Goal: Task Accomplishment & Management: Use online tool/utility

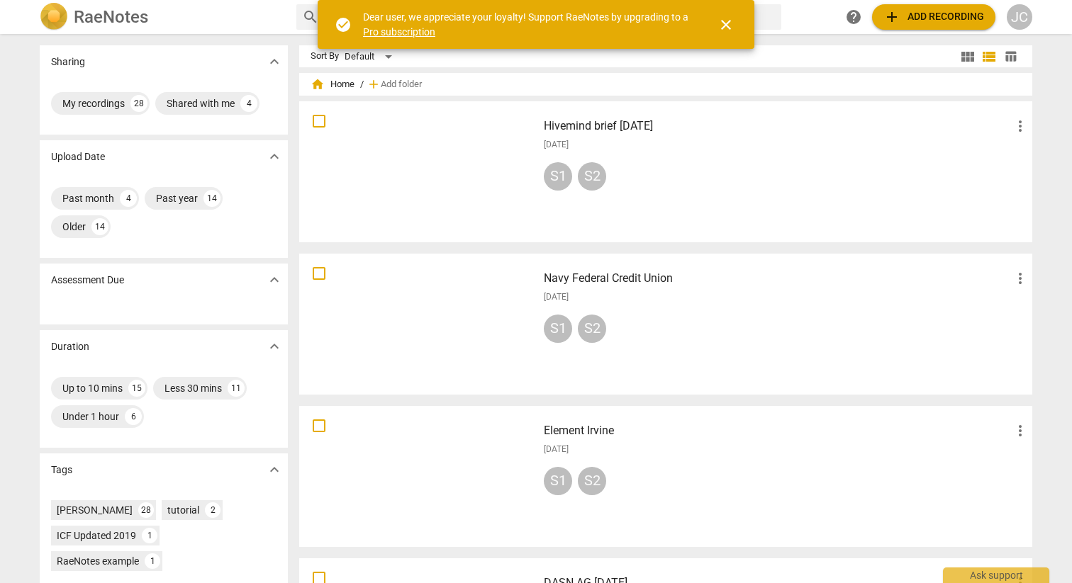
click at [949, 6] on button "add Add recording" at bounding box center [933, 17] width 123 height 26
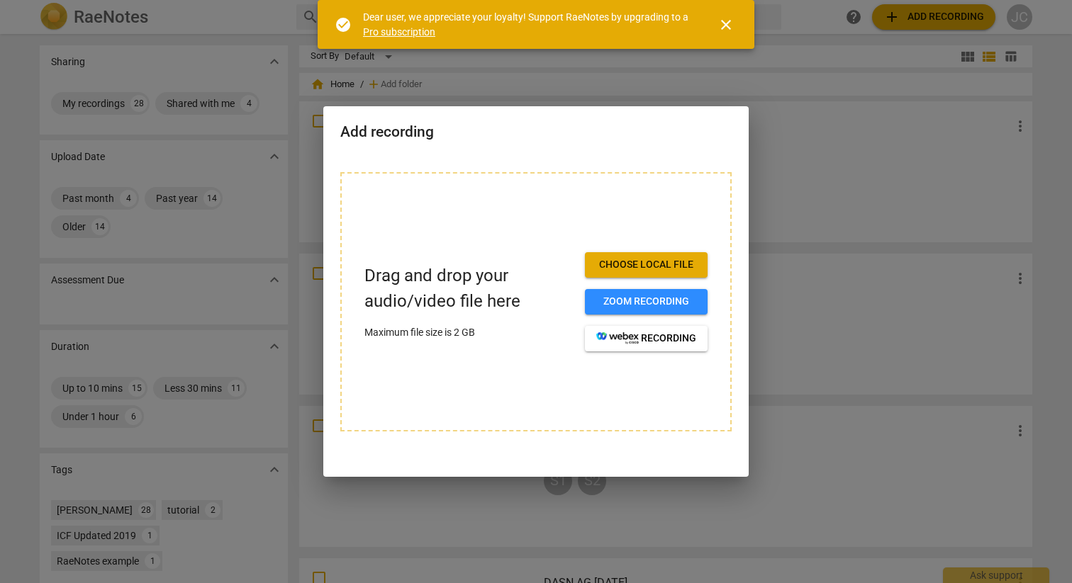
click at [653, 261] on span "Choose local file" at bounding box center [646, 265] width 100 height 14
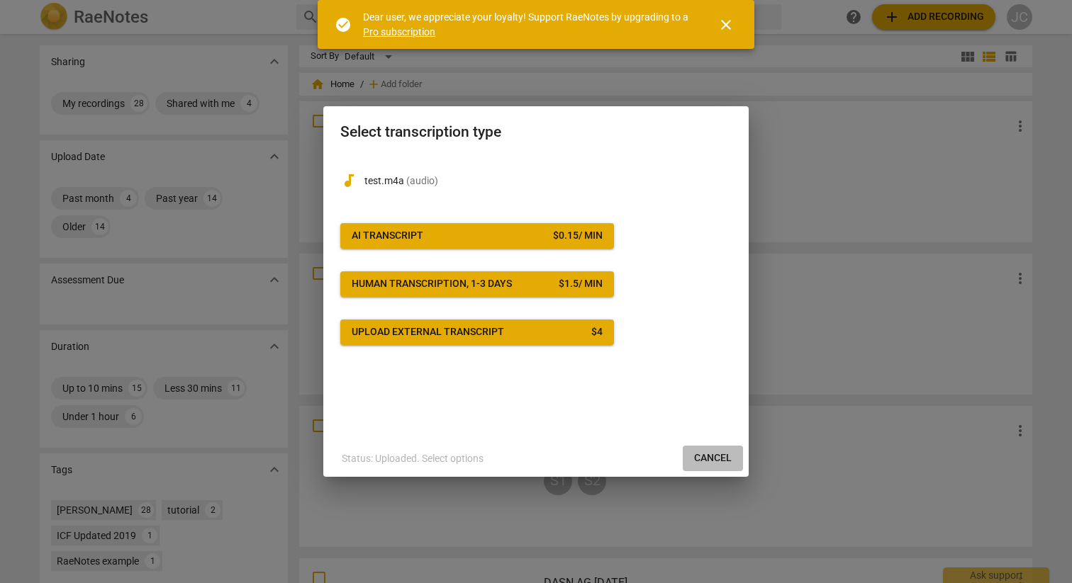
click at [726, 458] on span "Cancel" at bounding box center [713, 458] width 38 height 14
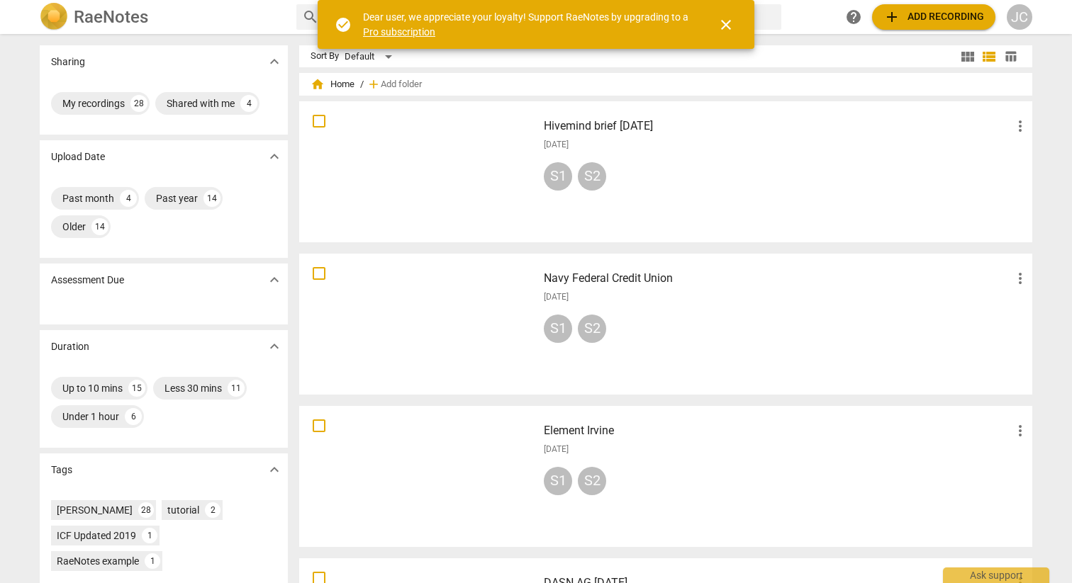
click at [656, 40] on div "check_circle Dear user, we appreciate your loyalty! Support RaeNotes by upgradi…" at bounding box center [512, 24] width 357 height 40
click at [917, 15] on span "add Add recording" at bounding box center [933, 17] width 101 height 17
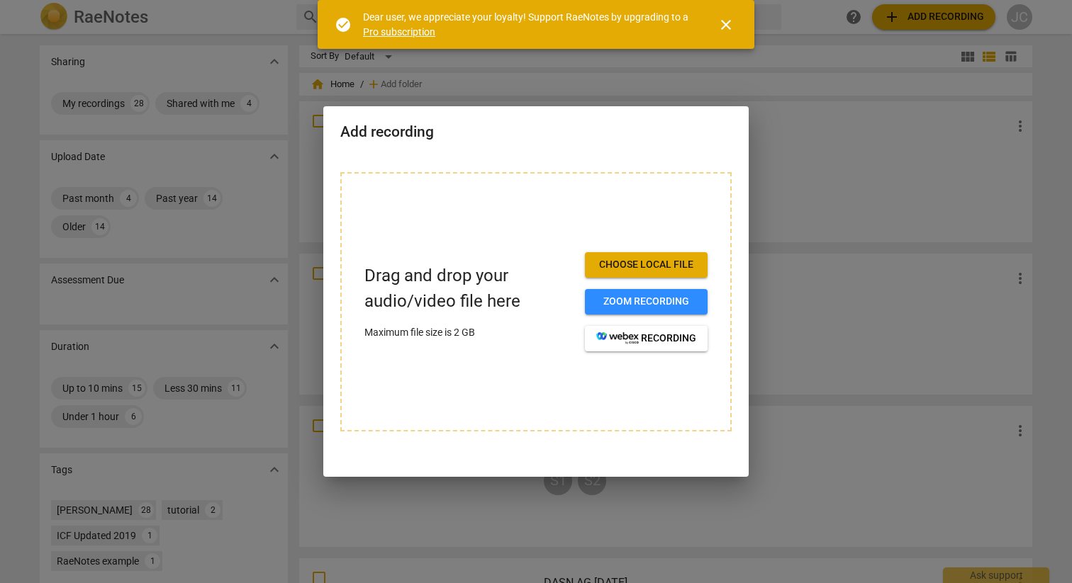
click at [646, 270] on span "Choose local file" at bounding box center [646, 265] width 100 height 14
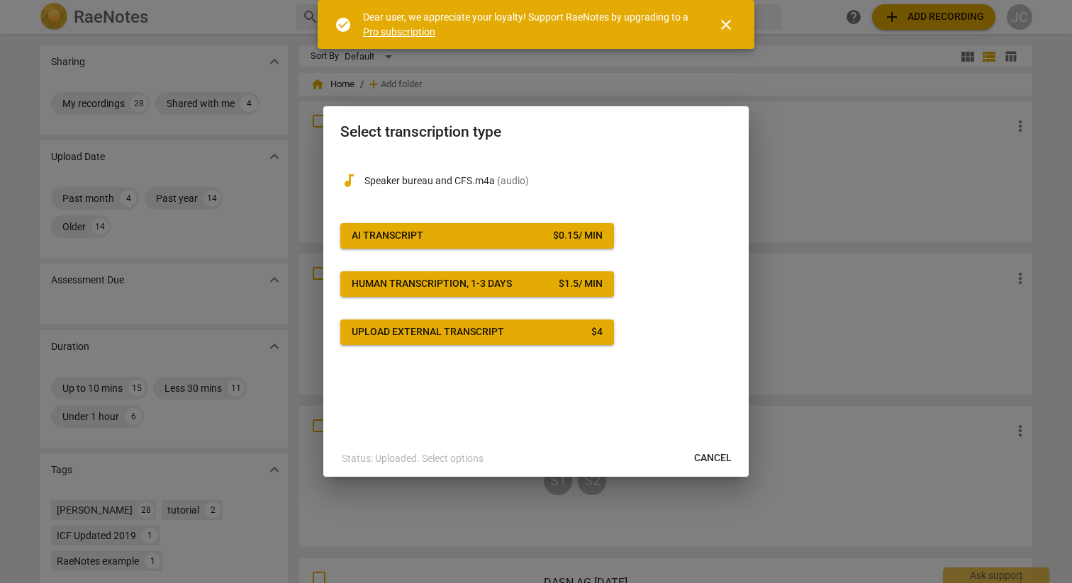
click at [444, 237] on span "AI Transcript $ 0.15 / min" at bounding box center [476, 236] width 251 height 14
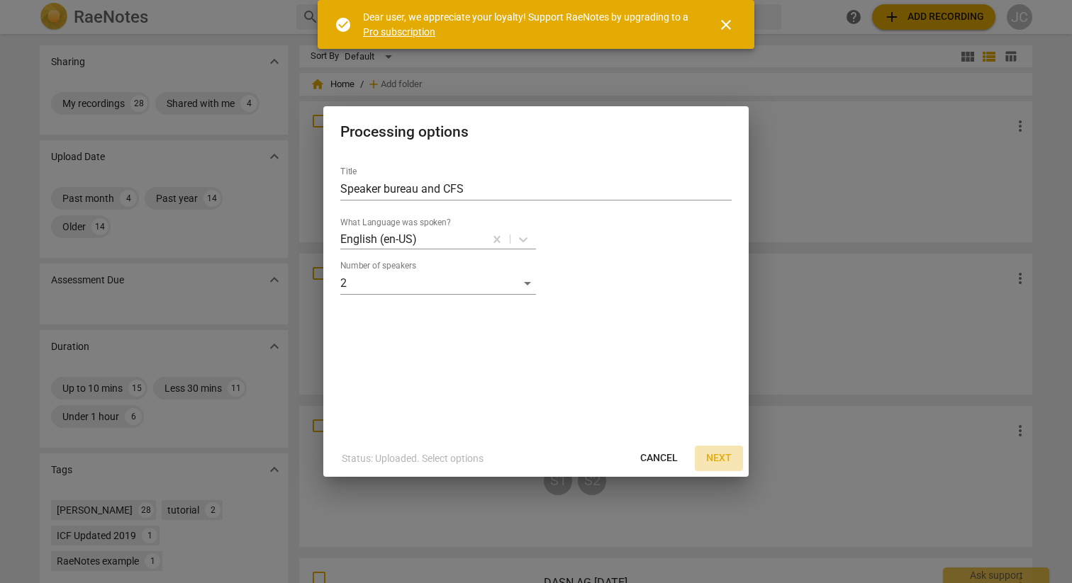
click at [721, 459] on span "Next" at bounding box center [719, 458] width 26 height 14
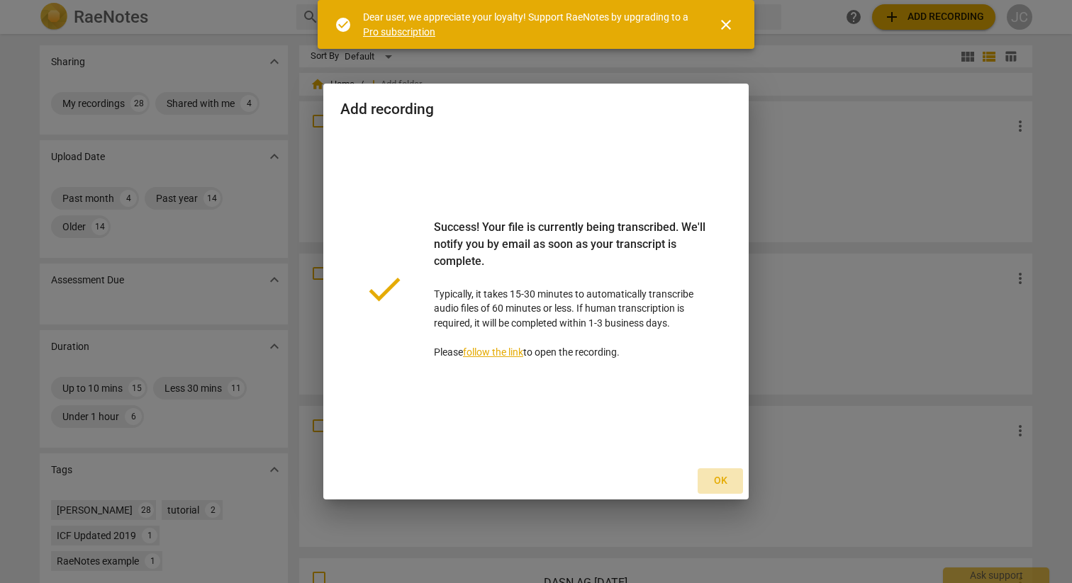
click at [721, 482] on span "Ok" at bounding box center [720, 481] width 23 height 14
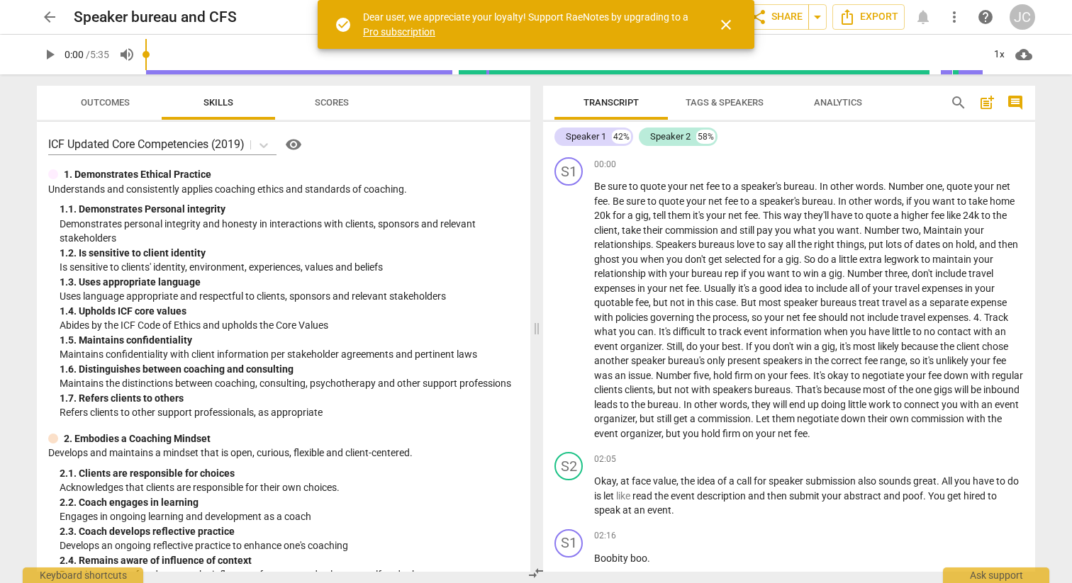
click at [1028, 60] on span "cloud_download" at bounding box center [1023, 54] width 17 height 17
click at [1029, 57] on li "Download audio" at bounding box center [1008, 55] width 105 height 34
click at [861, 17] on span "Export" at bounding box center [868, 17] width 60 height 17
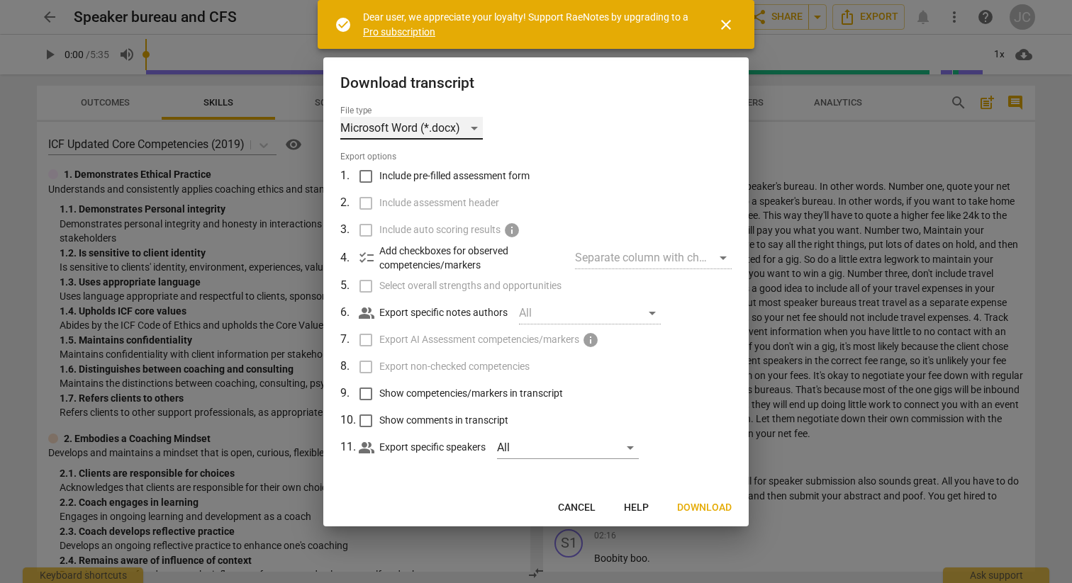
click at [442, 124] on div "Microsoft Word (*.docx)" at bounding box center [411, 128] width 142 height 23
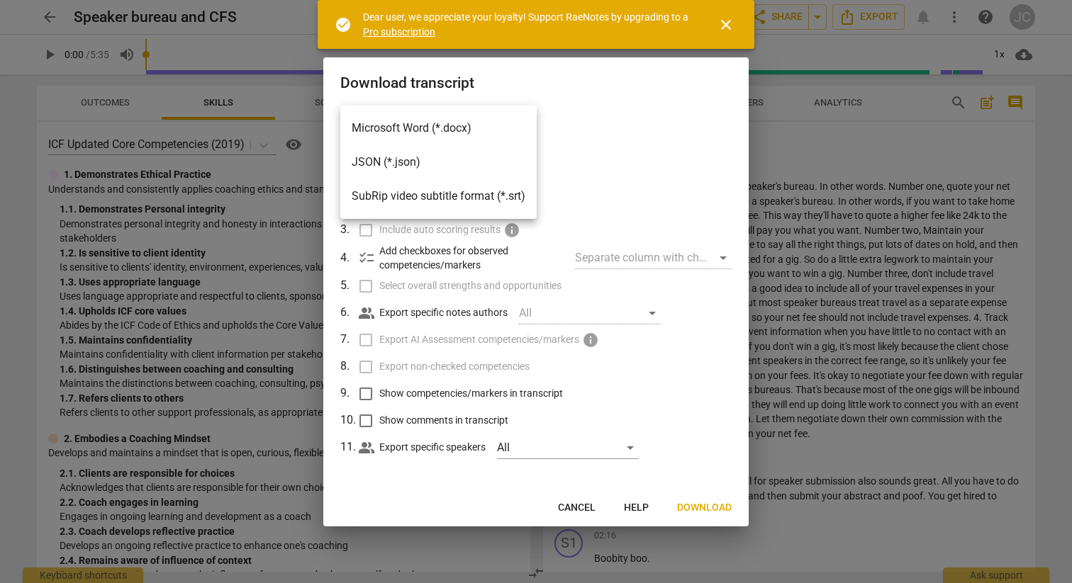
click at [442, 124] on li "Microsoft Word (*.docx)" at bounding box center [438, 128] width 196 height 34
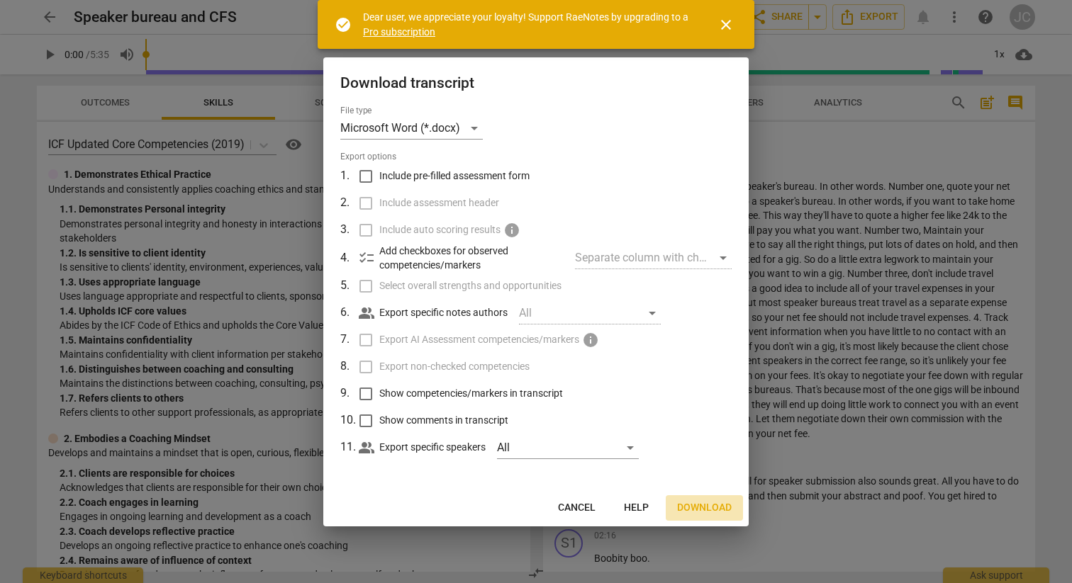
click at [684, 499] on button "Download" at bounding box center [703, 508] width 77 height 26
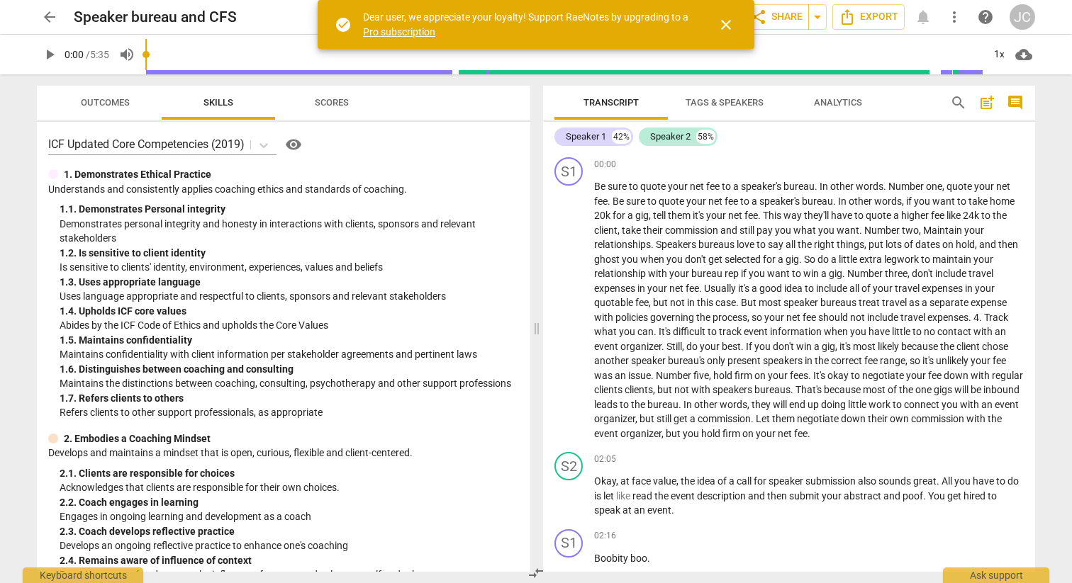
click at [736, 27] on span "close" at bounding box center [726, 24] width 34 height 17
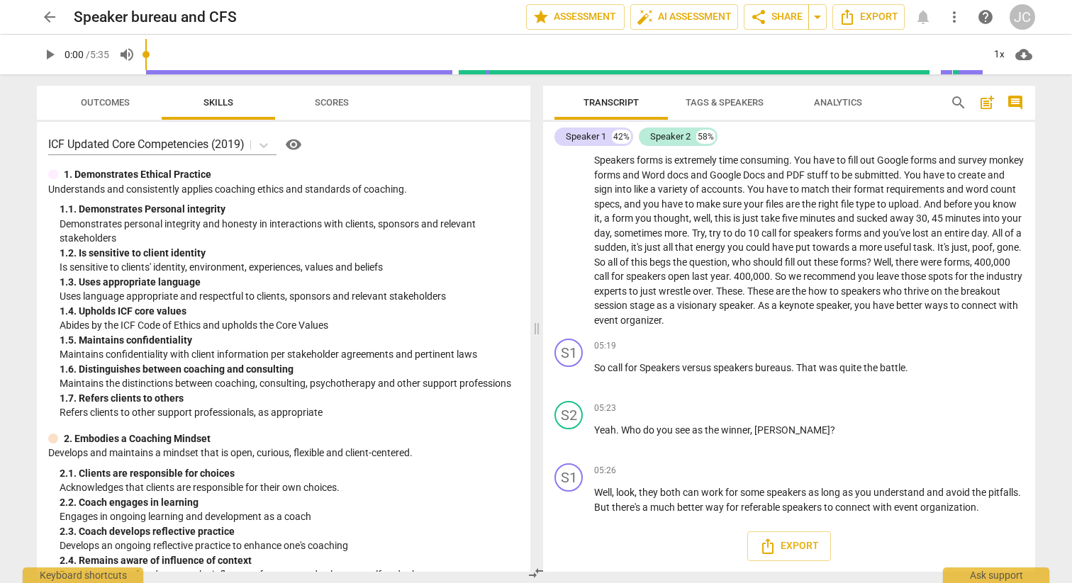
scroll to position [708, 0]
click at [50, 17] on span "arrow_back" at bounding box center [49, 17] width 17 height 17
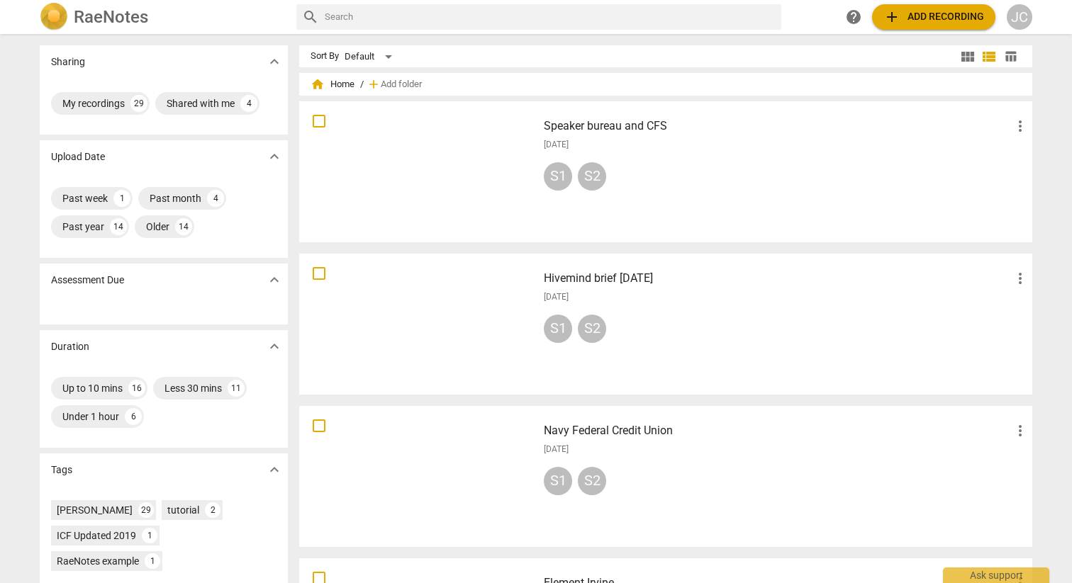
click at [940, 14] on span "add Add recording" at bounding box center [933, 17] width 101 height 17
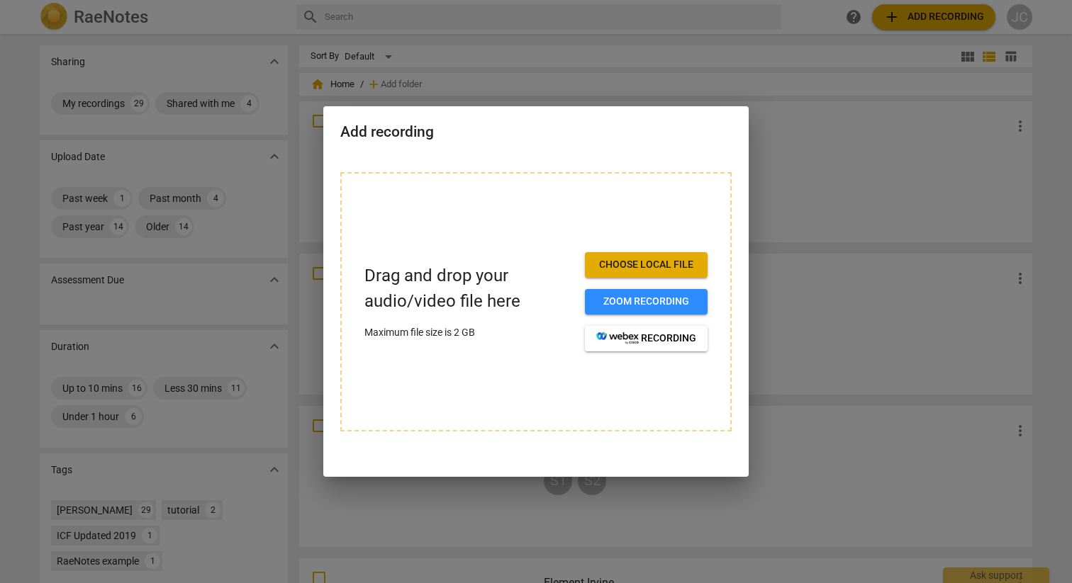
click at [638, 266] on span "Choose local file" at bounding box center [646, 265] width 100 height 14
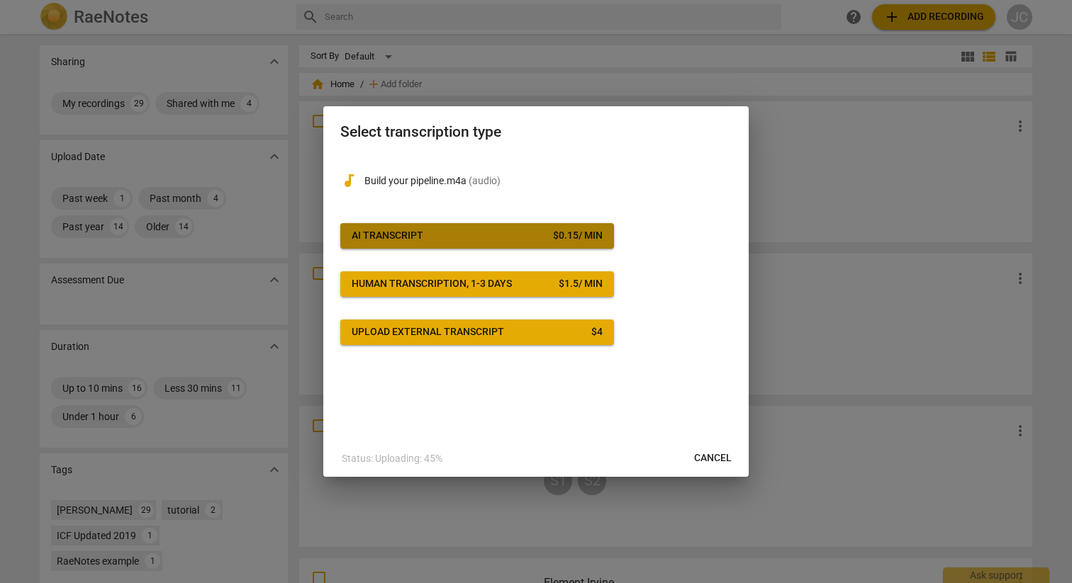
click at [555, 235] on div "$ 0.15 / min" at bounding box center [578, 236] width 50 height 14
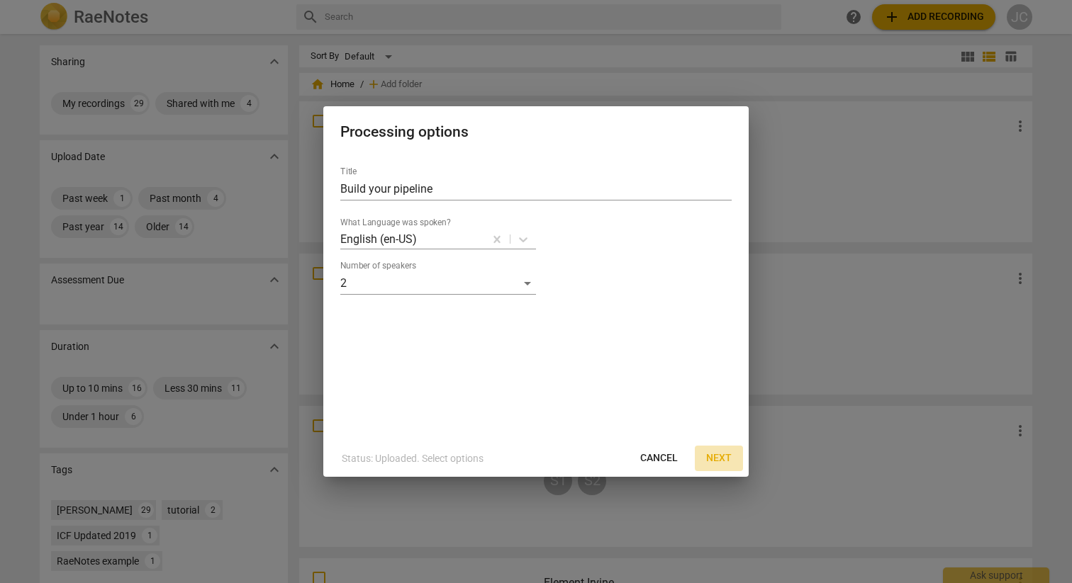
click at [724, 459] on span "Next" at bounding box center [719, 458] width 26 height 14
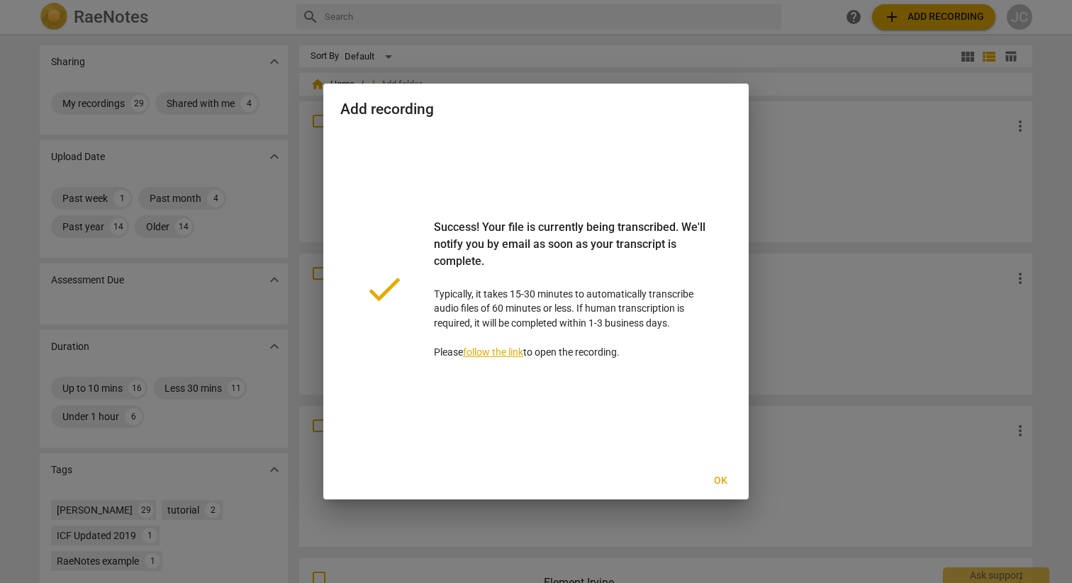
click at [724, 488] on span "Ok" at bounding box center [720, 481] width 23 height 14
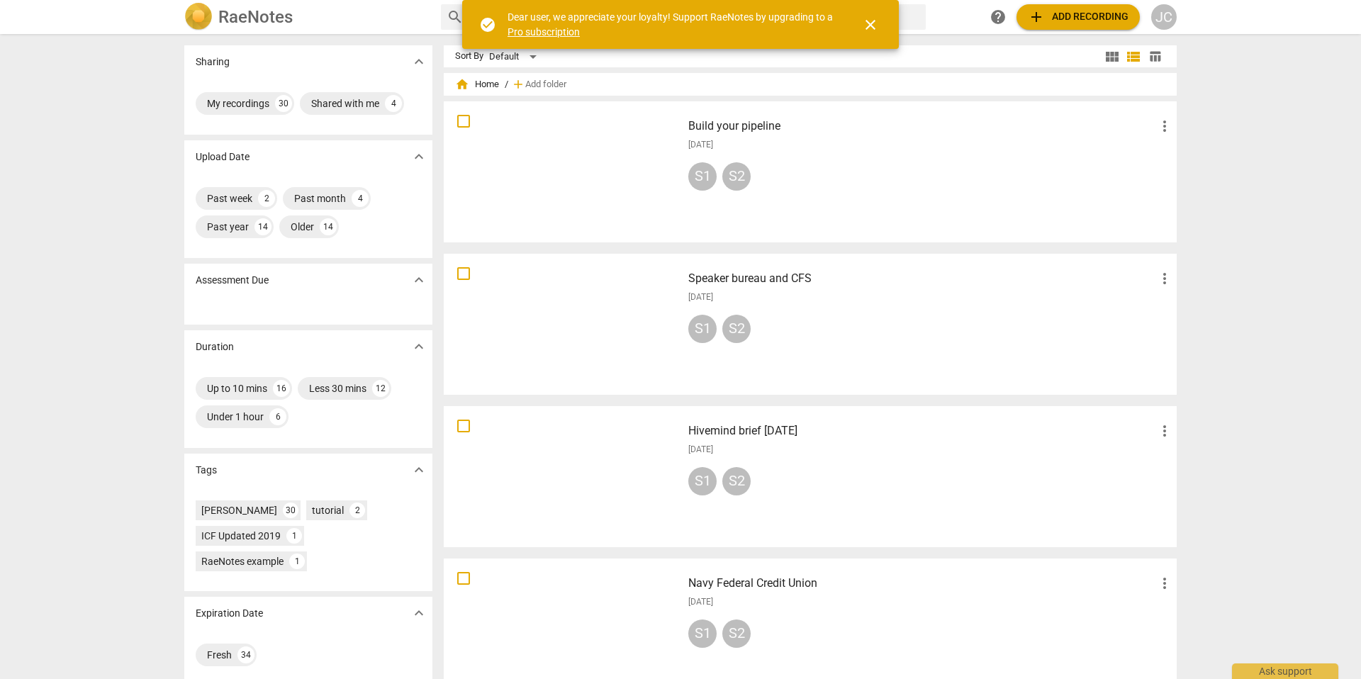
click at [1061, 19] on span "add Add recording" at bounding box center [1078, 17] width 101 height 17
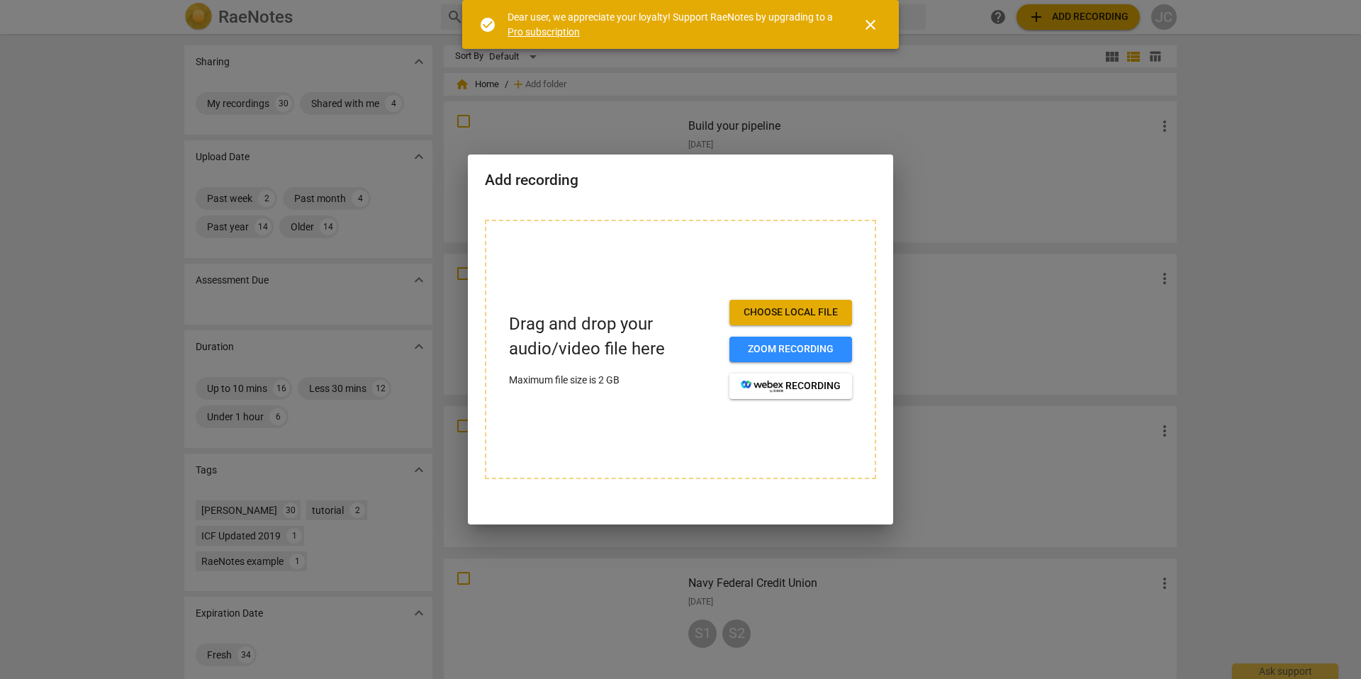
click at [835, 313] on span "Choose local file" at bounding box center [791, 312] width 100 height 14
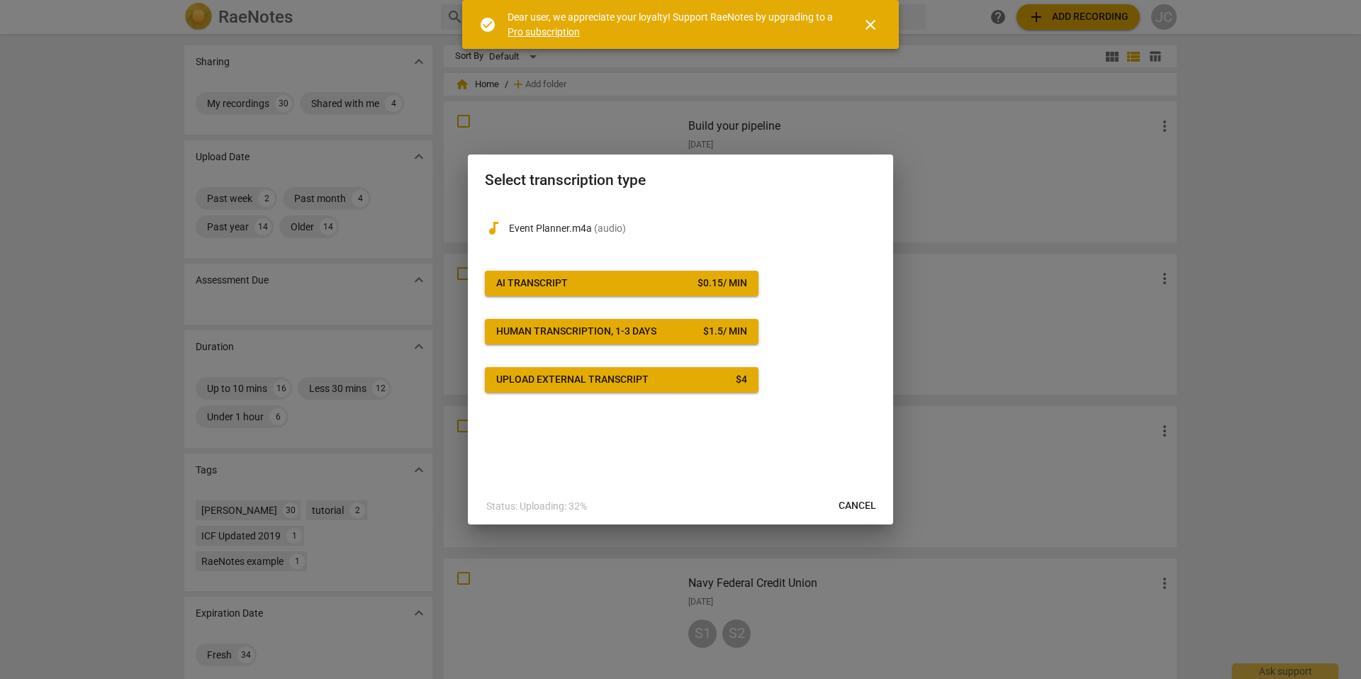
click at [688, 275] on button "AI Transcript $ 0.15 / min" at bounding box center [622, 284] width 274 height 26
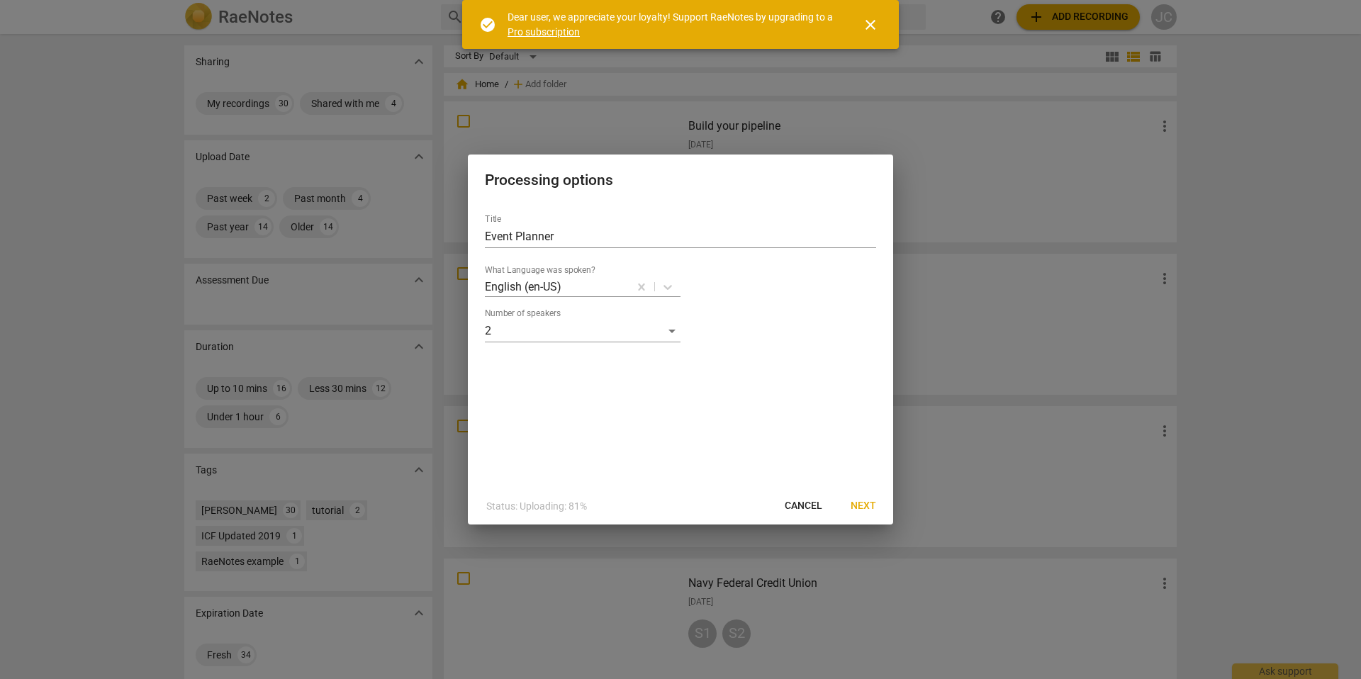
click at [865, 510] on span "Next" at bounding box center [863, 506] width 26 height 14
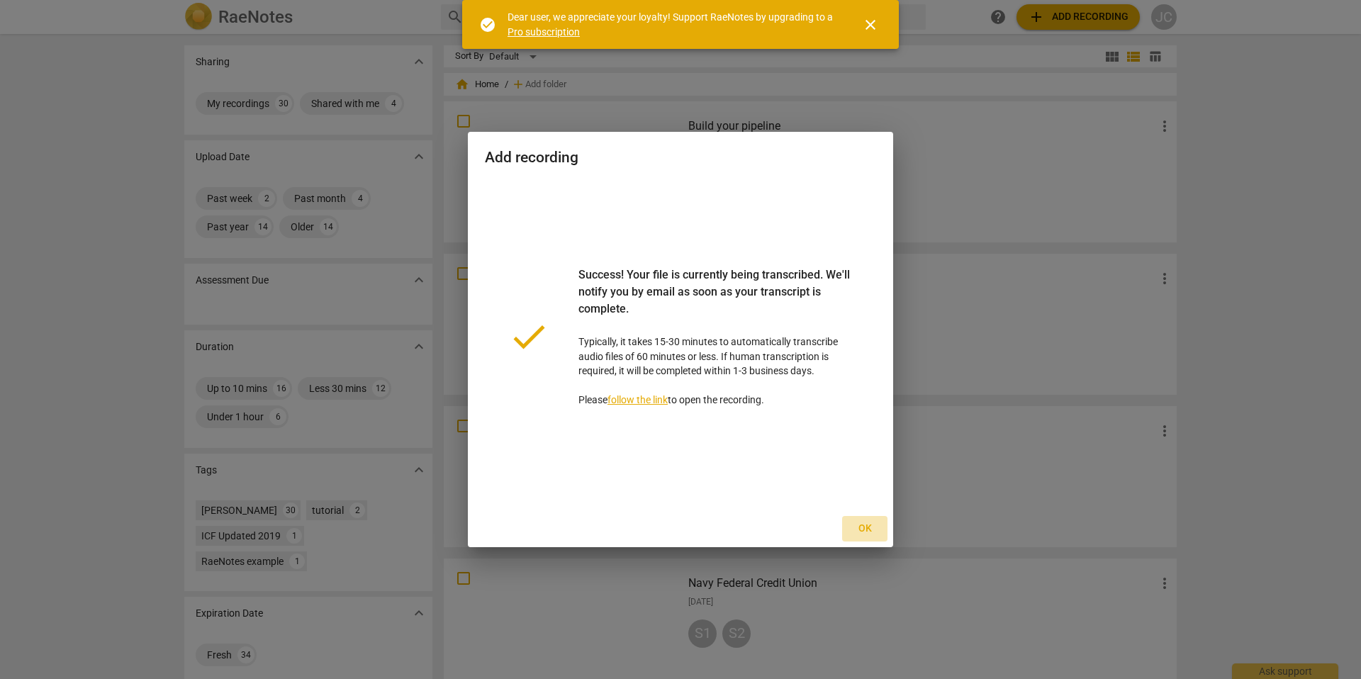
click at [872, 529] on span "Ok" at bounding box center [864, 529] width 23 height 14
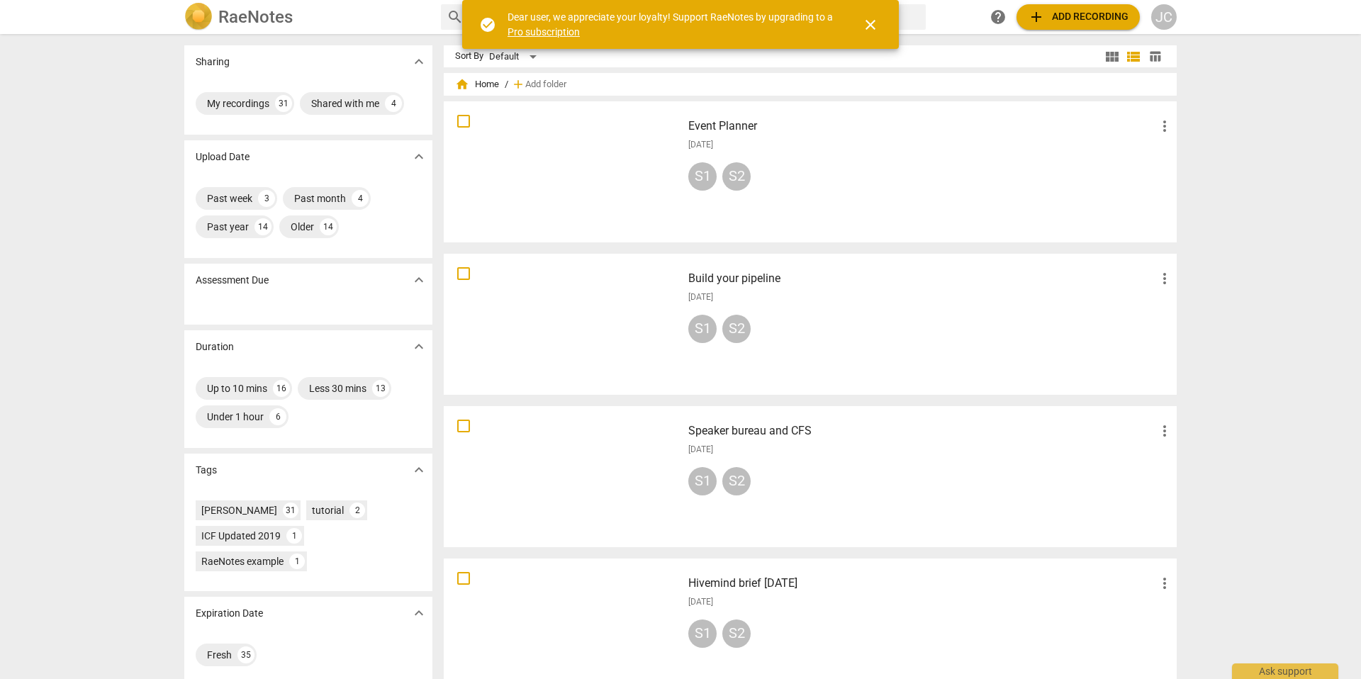
click at [1063, 11] on span "add Add recording" at bounding box center [1078, 17] width 101 height 17
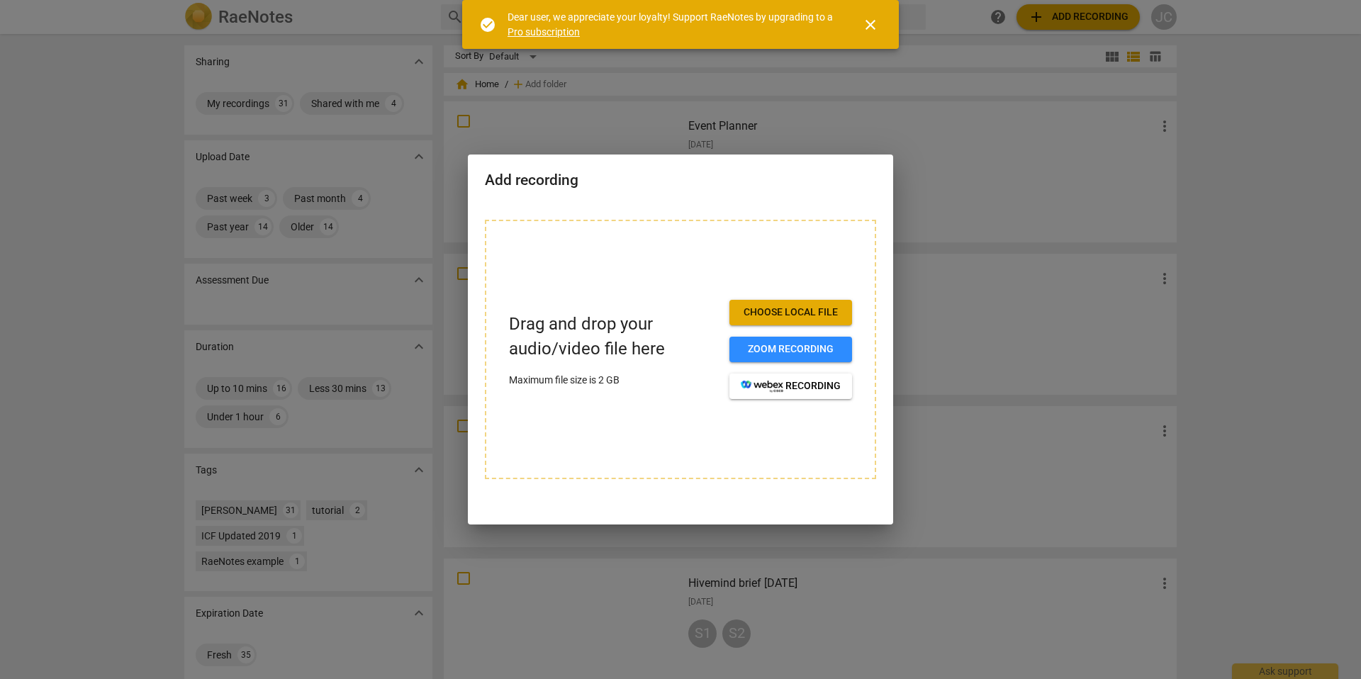
click at [799, 310] on span "Choose local file" at bounding box center [791, 312] width 100 height 14
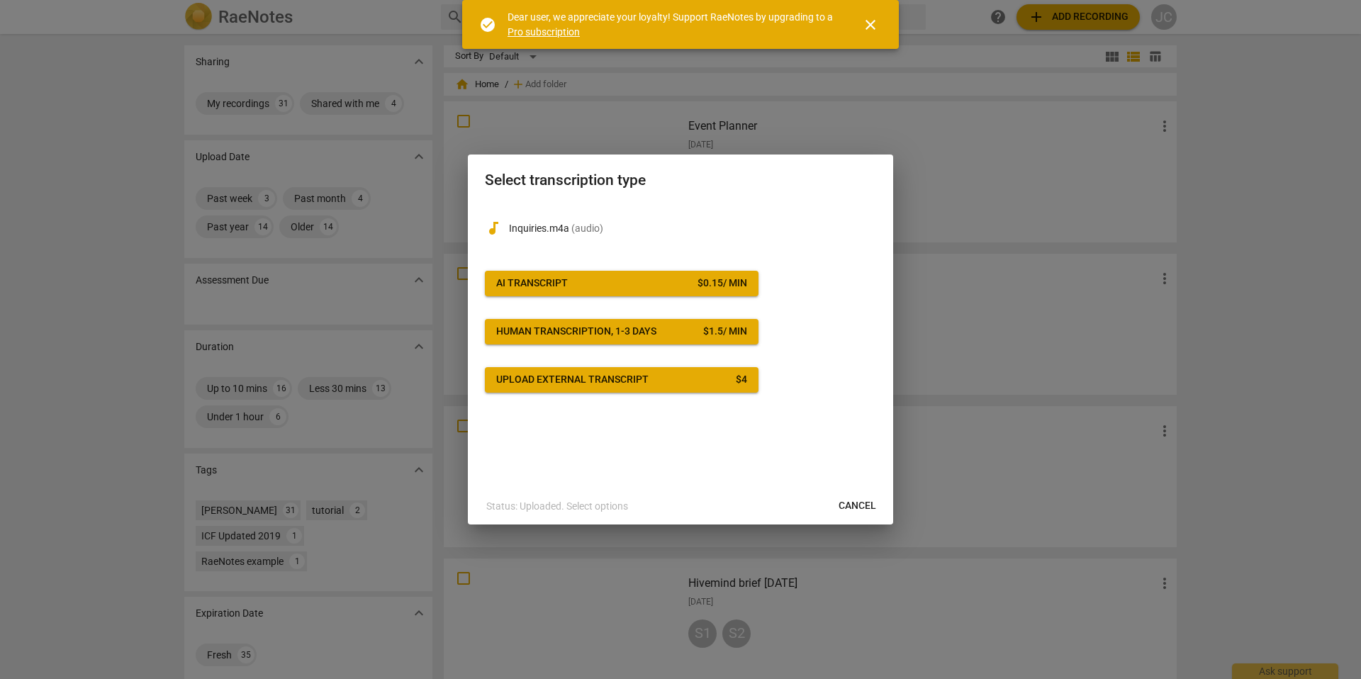
click at [612, 282] on span "AI Transcript $ 0.15 / min" at bounding box center [621, 283] width 251 height 14
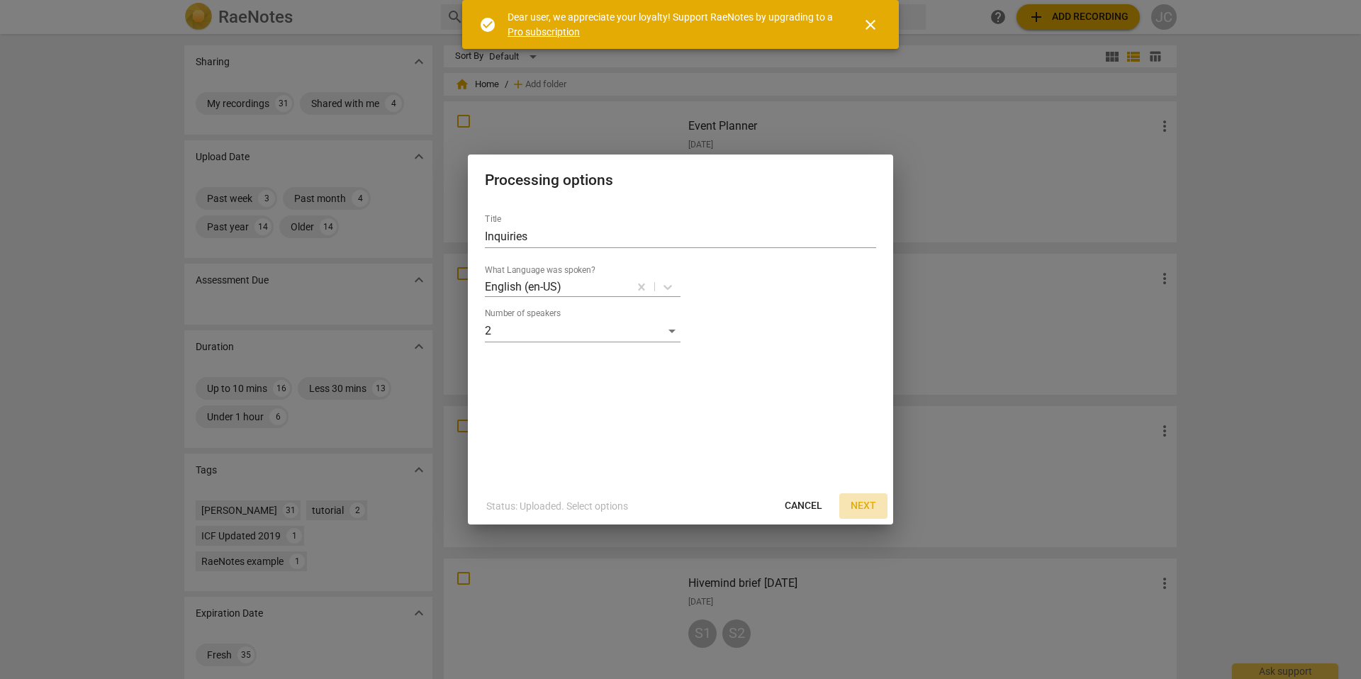
click at [872, 507] on span "Next" at bounding box center [863, 506] width 26 height 14
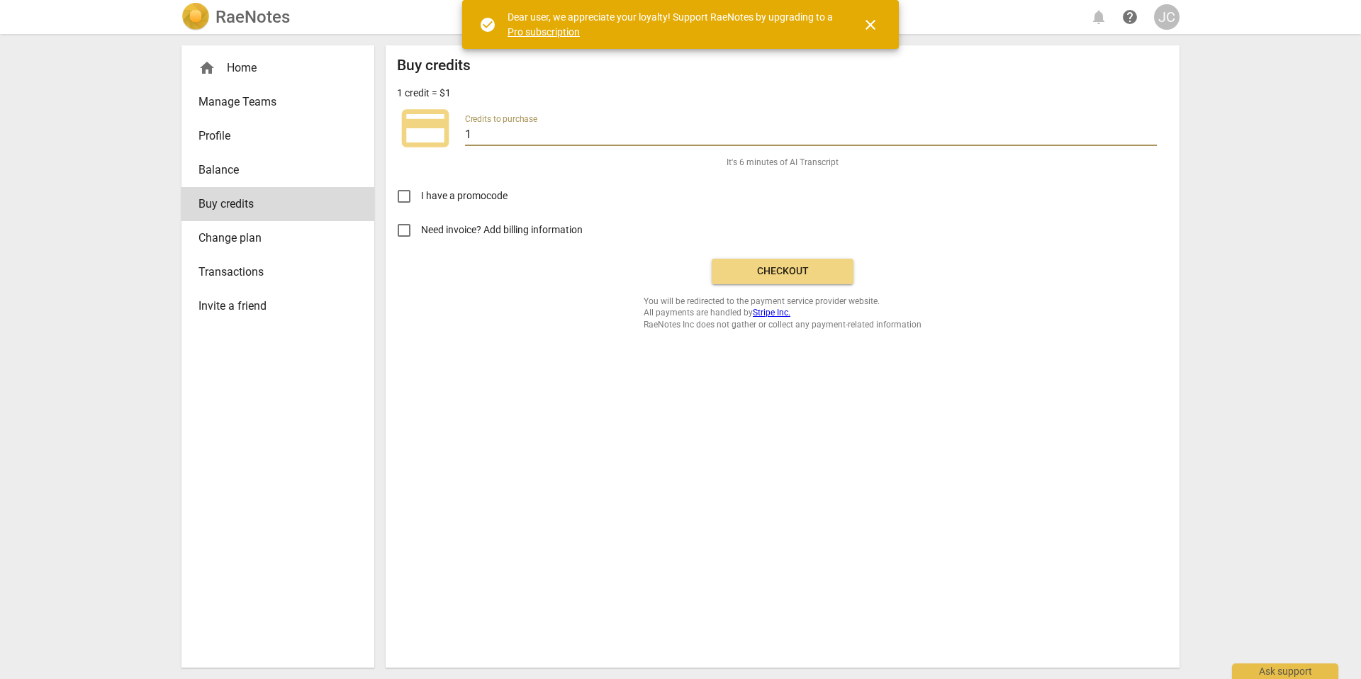
drag, startPoint x: 550, startPoint y: 133, endPoint x: 446, endPoint y: 142, distance: 103.9
click at [446, 142] on div "credit_card Credits to purchase 1" at bounding box center [782, 128] width 771 height 57
drag, startPoint x: 507, startPoint y: 133, endPoint x: 420, endPoint y: 141, distance: 86.9
click at [420, 141] on div "credit_card Credits to purchase 1" at bounding box center [782, 128] width 771 height 57
drag, startPoint x: 478, startPoint y: 137, endPoint x: 464, endPoint y: 136, distance: 14.2
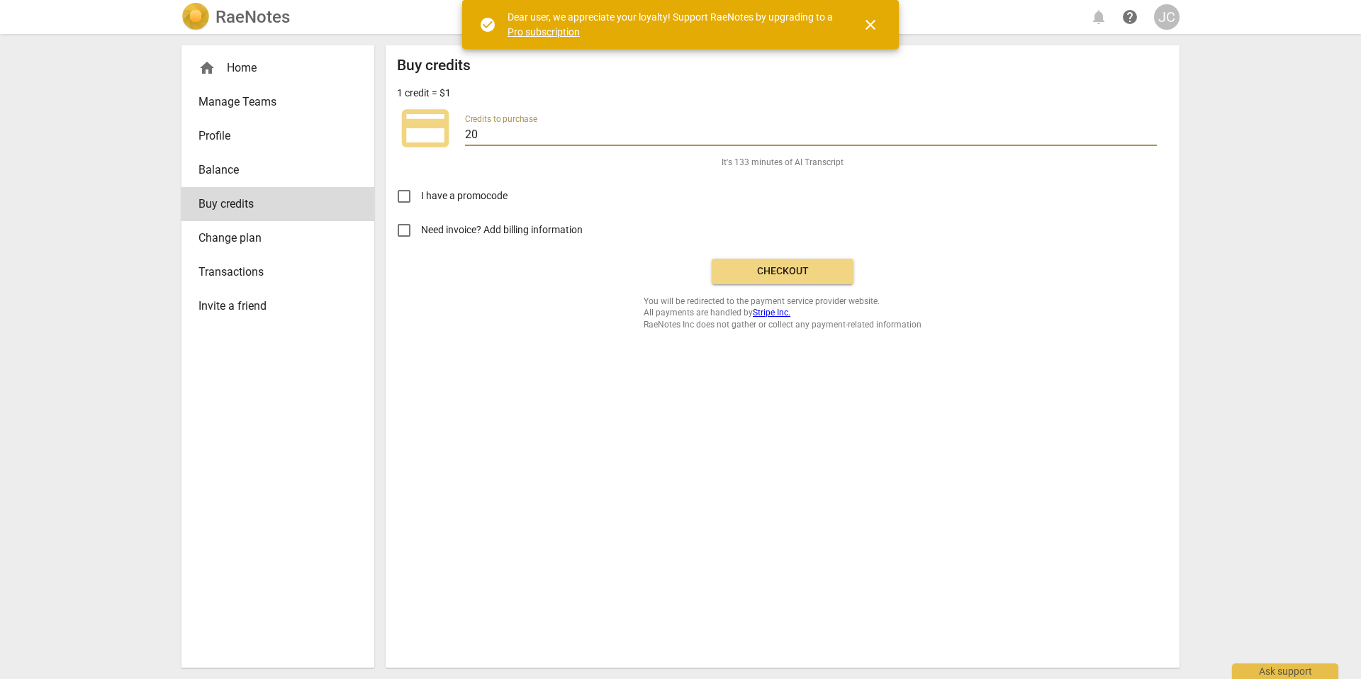
click at [465, 136] on input "20" at bounding box center [811, 135] width 692 height 21
type input "1"
type input "20"
click at [787, 268] on span "Checkout" at bounding box center [782, 271] width 119 height 14
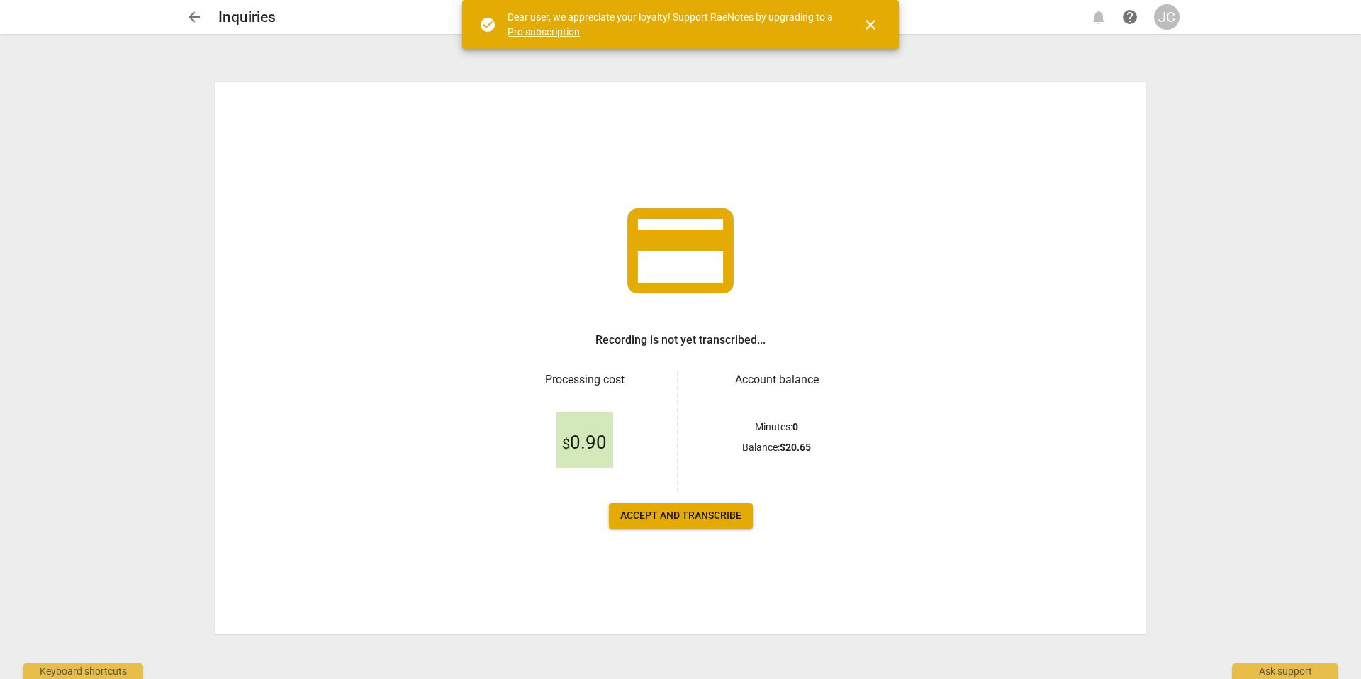
click at [673, 520] on span "Accept and transcribe" at bounding box center [680, 516] width 121 height 14
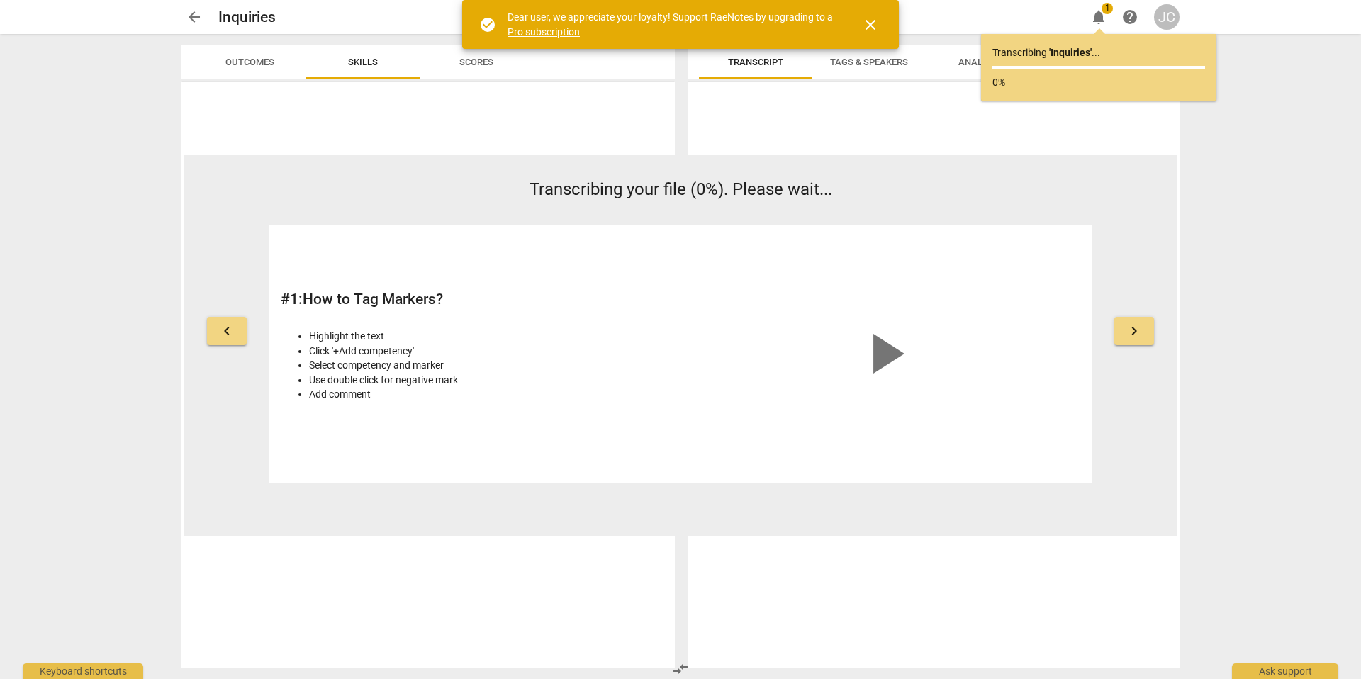
click at [872, 27] on span "close" at bounding box center [870, 24] width 17 height 17
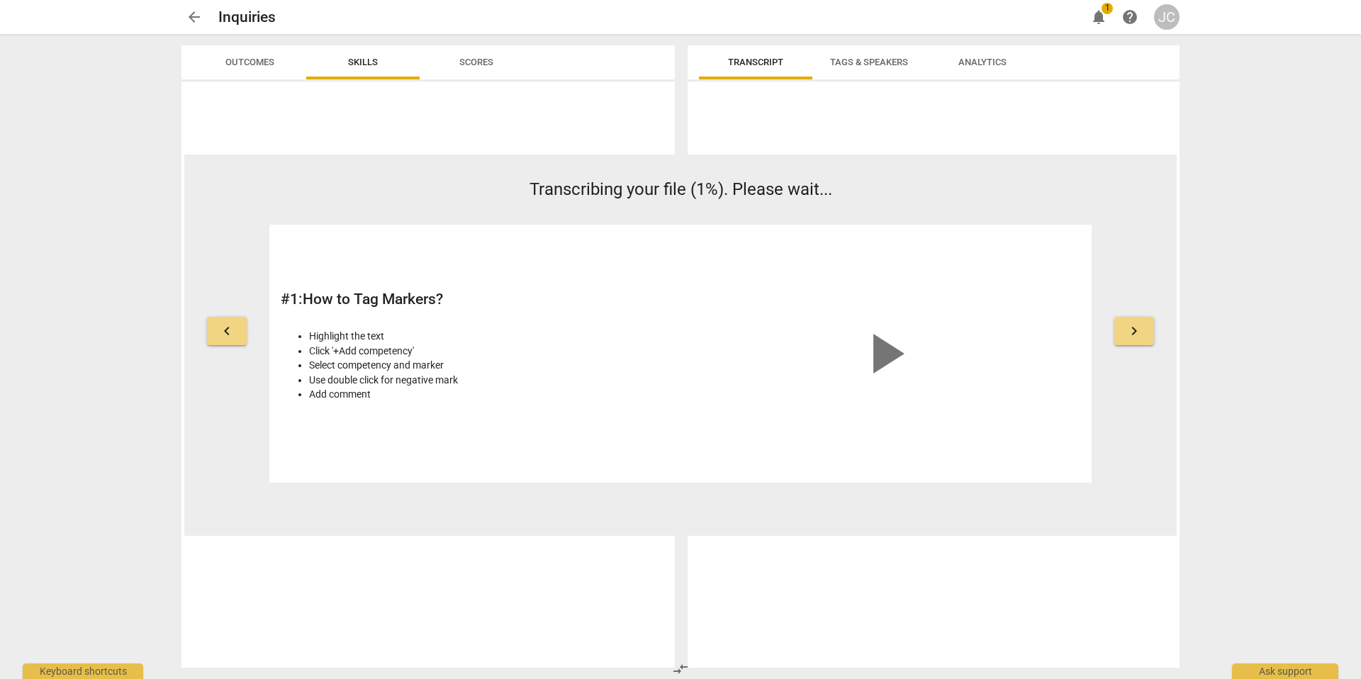
click at [1128, 338] on span "keyboard_arrow_right" at bounding box center [1133, 330] width 17 height 17
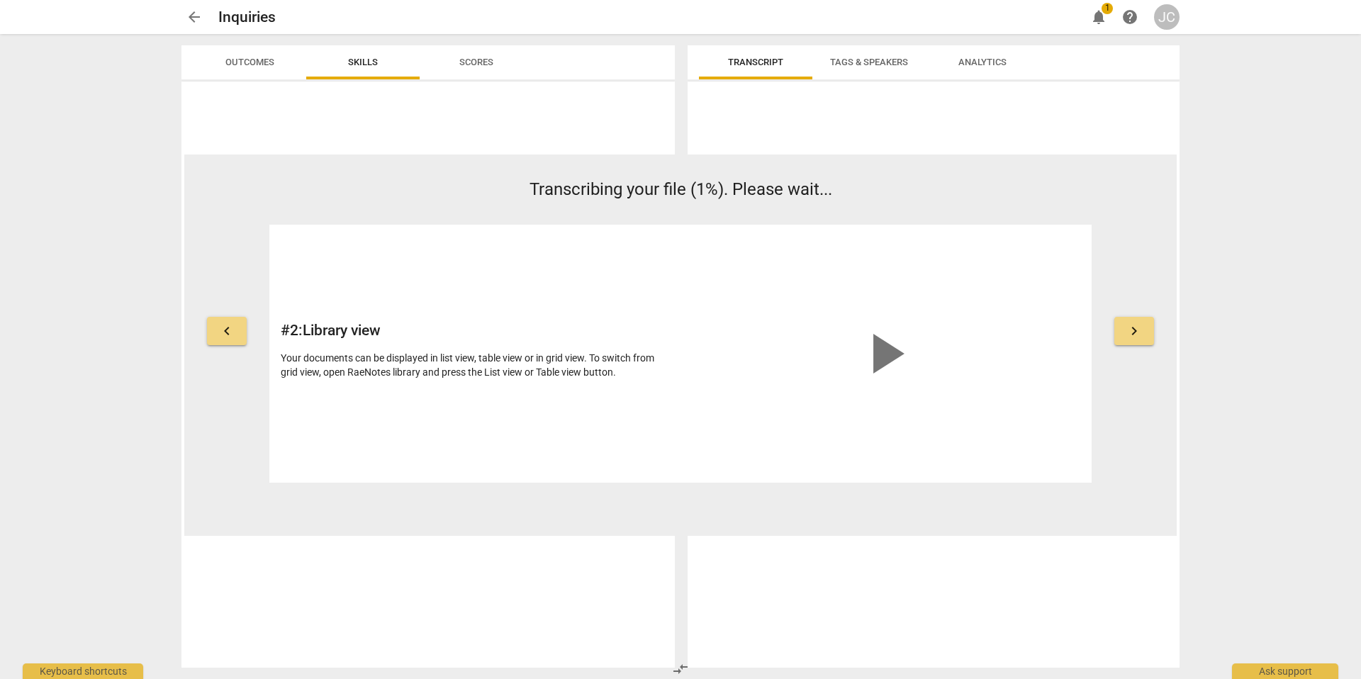
click at [1128, 337] on span "keyboard_arrow_right" at bounding box center [1133, 330] width 17 height 17
click at [1129, 337] on span "keyboard_arrow_right" at bounding box center [1133, 330] width 17 height 17
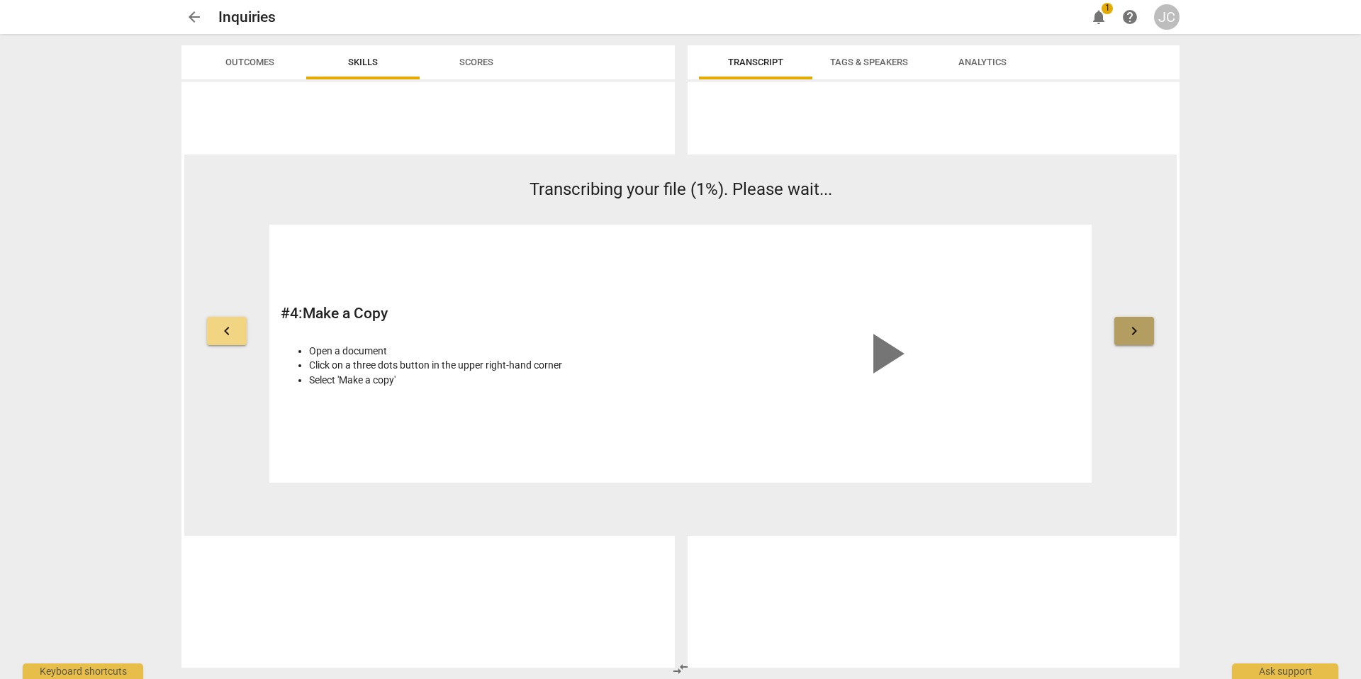
click at [1129, 337] on span "keyboard_arrow_right" at bounding box center [1133, 330] width 17 height 17
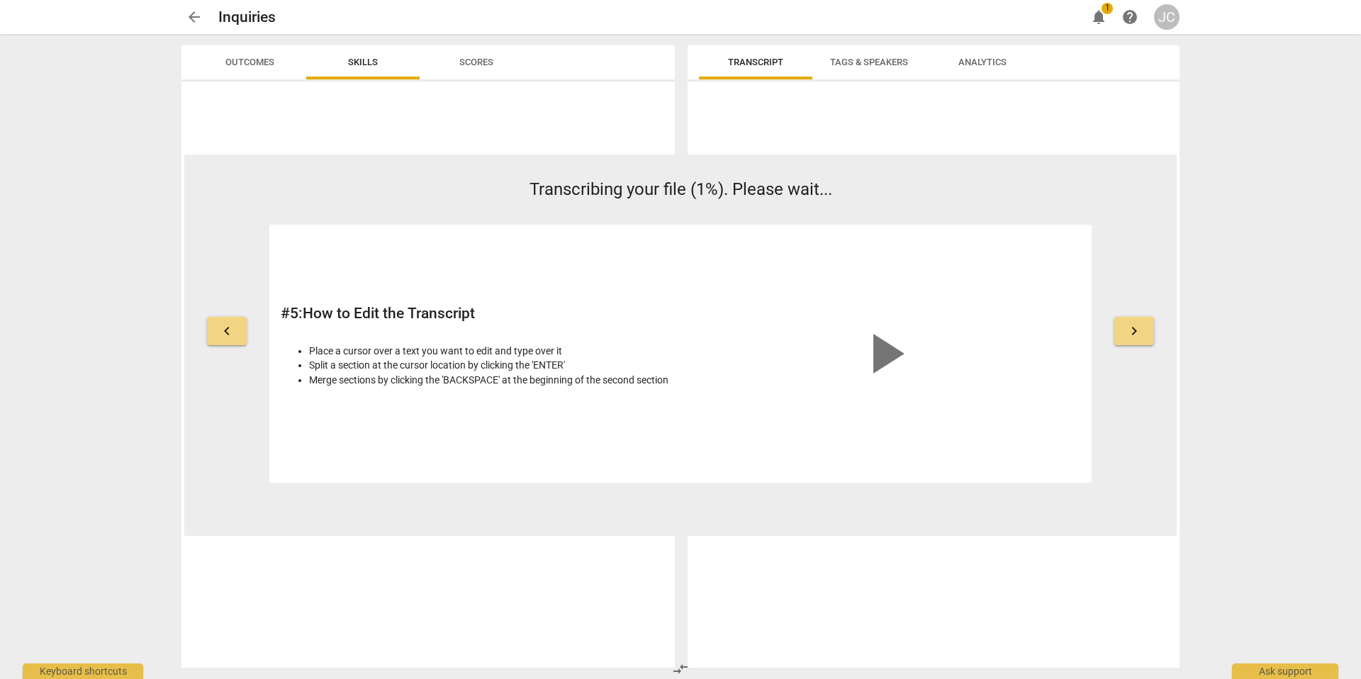
click at [1129, 337] on span "keyboard_arrow_right" at bounding box center [1133, 330] width 17 height 17
click at [1130, 336] on span "keyboard_arrow_right" at bounding box center [1133, 330] width 17 height 17
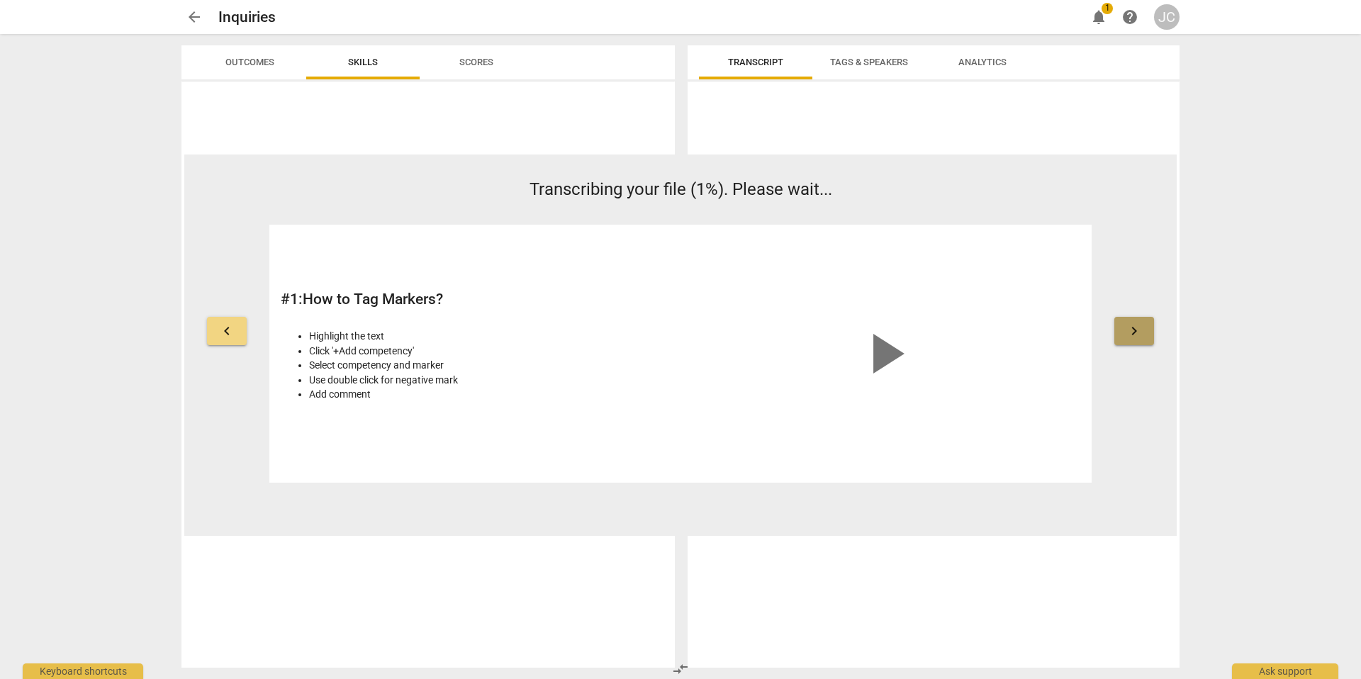
click at [1131, 336] on span "keyboard_arrow_right" at bounding box center [1133, 330] width 17 height 17
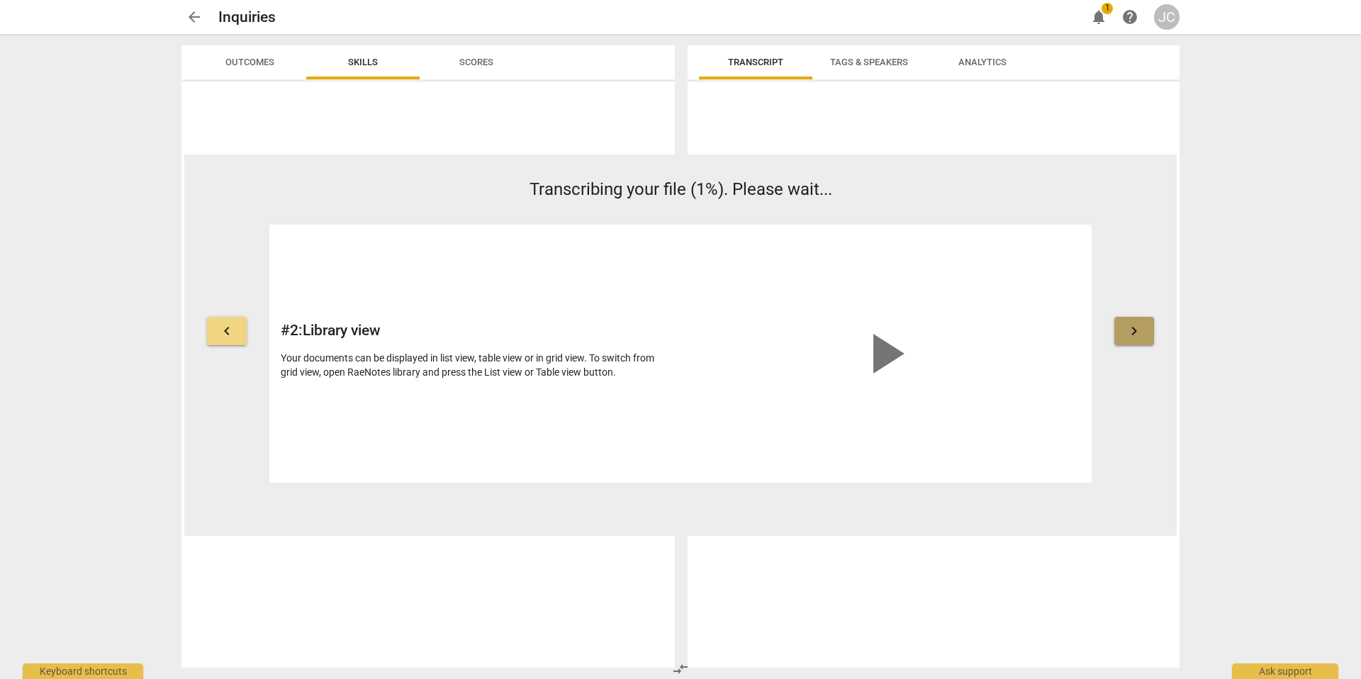
click at [1131, 336] on span "keyboard_arrow_right" at bounding box center [1133, 330] width 17 height 17
click at [196, 20] on span "arrow_back" at bounding box center [194, 17] width 17 height 17
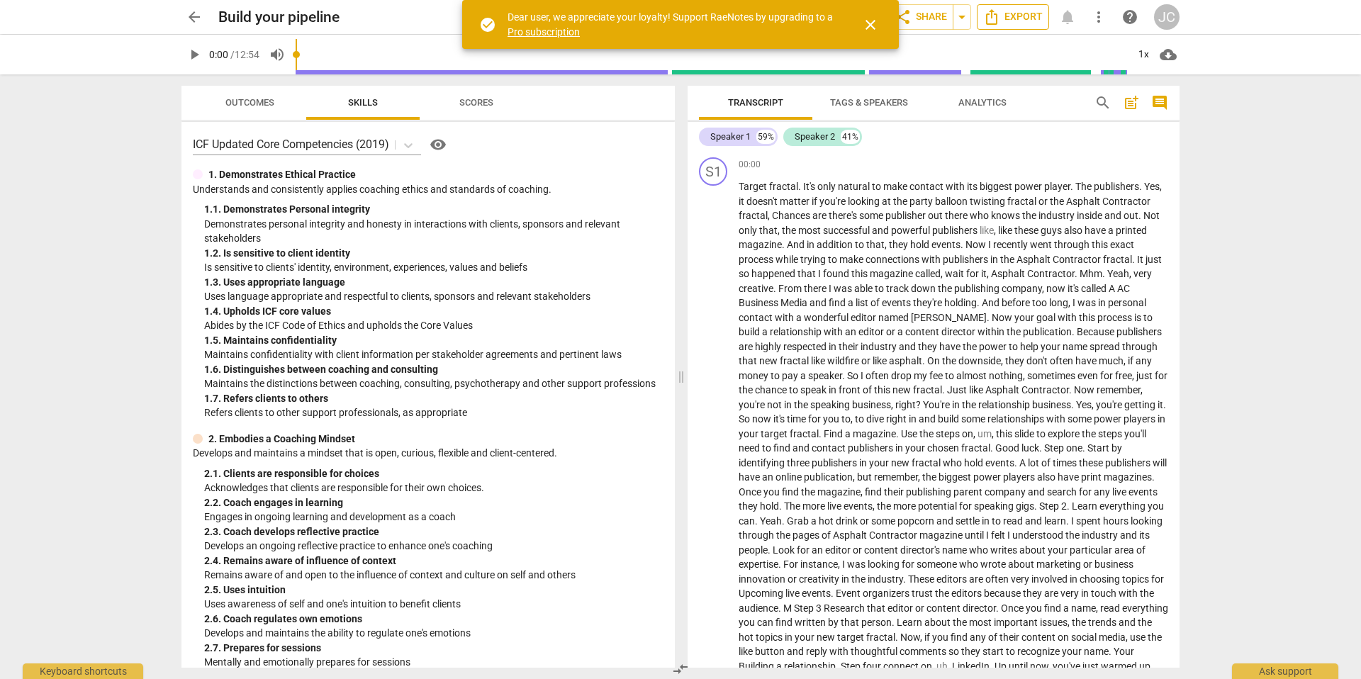
click at [1012, 23] on span "Export" at bounding box center [1013, 17] width 60 height 17
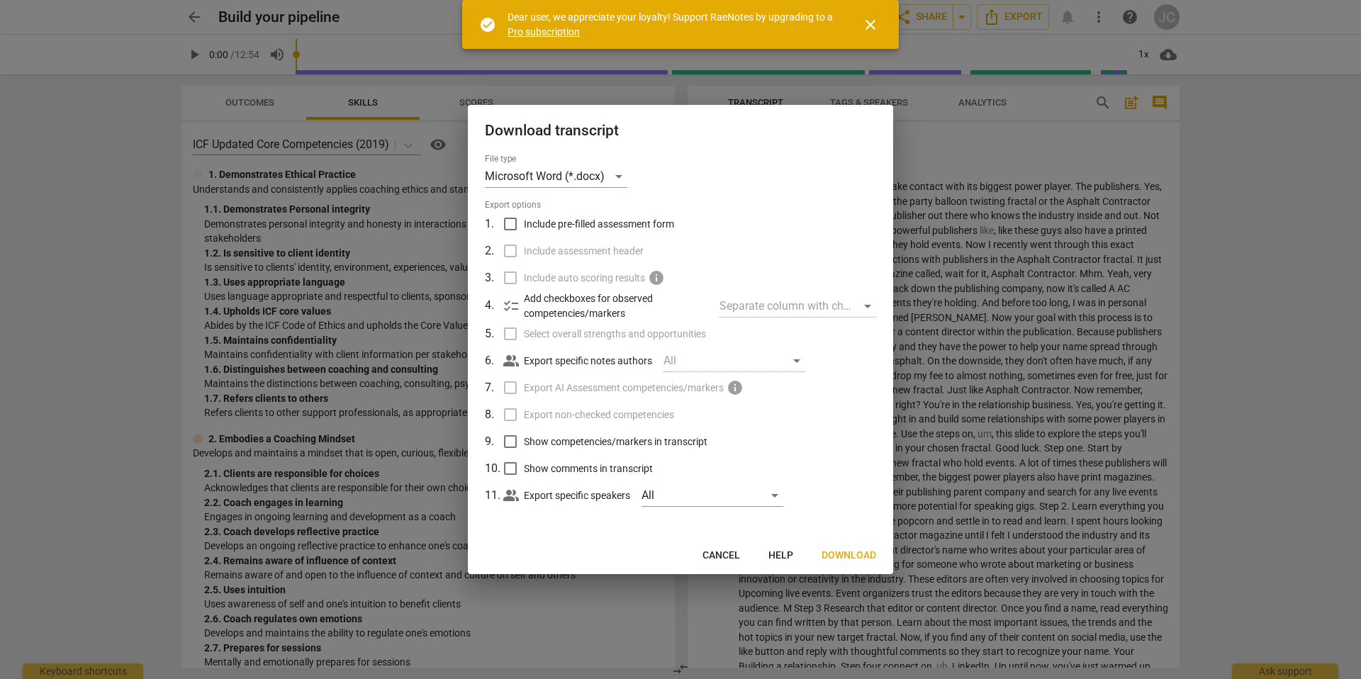
click at [860, 556] on span "Download" at bounding box center [848, 556] width 55 height 14
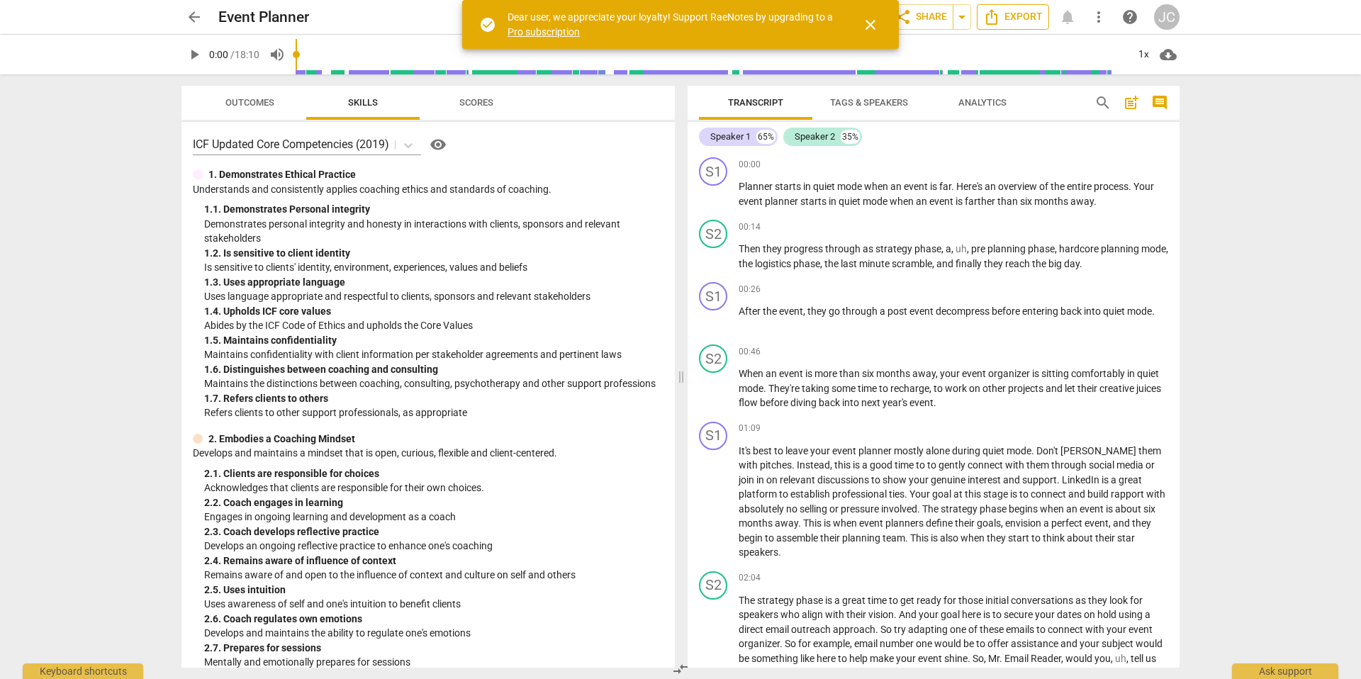
click at [1020, 23] on span "Export" at bounding box center [1013, 17] width 60 height 17
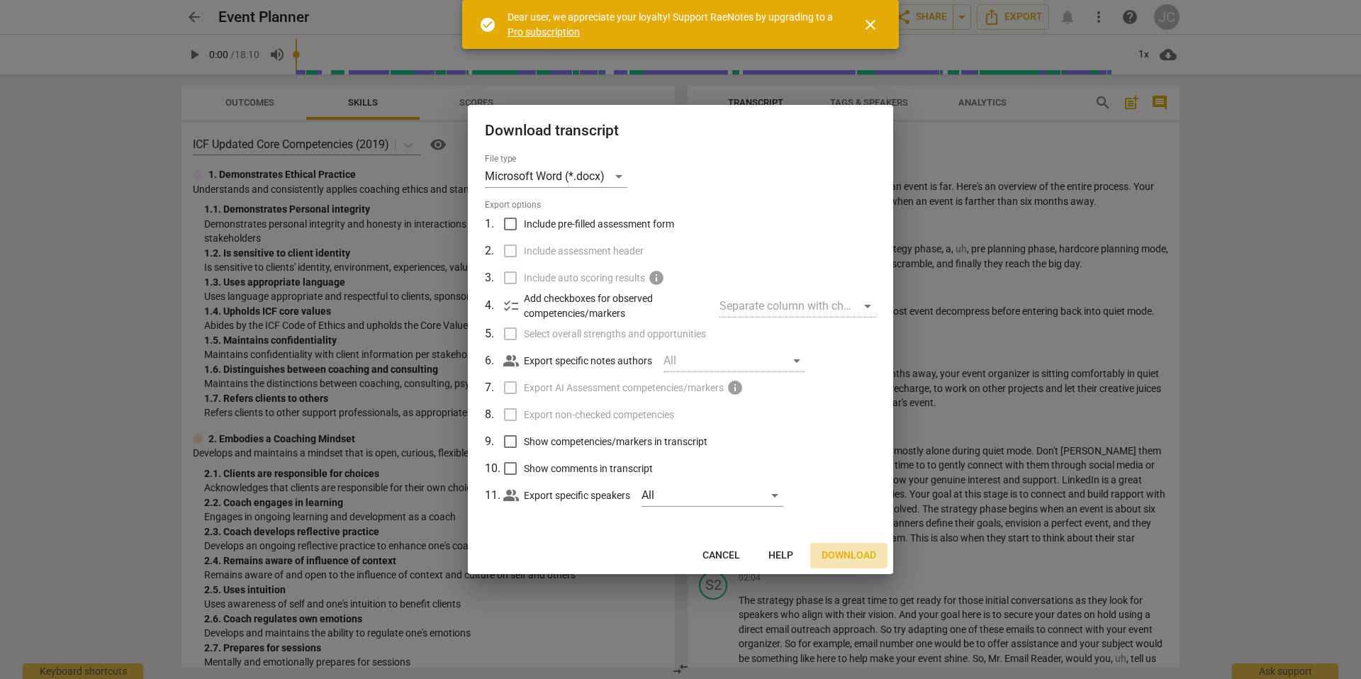
click at [848, 552] on span "Download" at bounding box center [848, 556] width 55 height 14
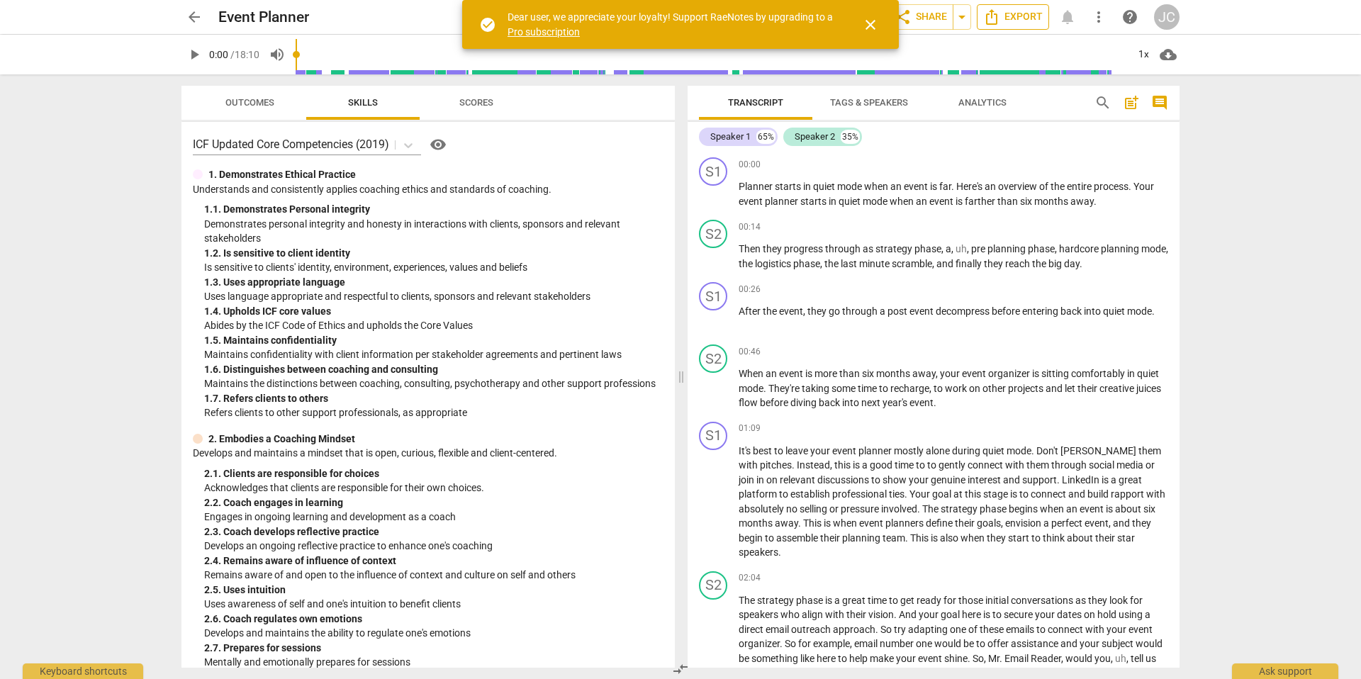
click at [996, 20] on icon "Export" at bounding box center [991, 17] width 11 height 16
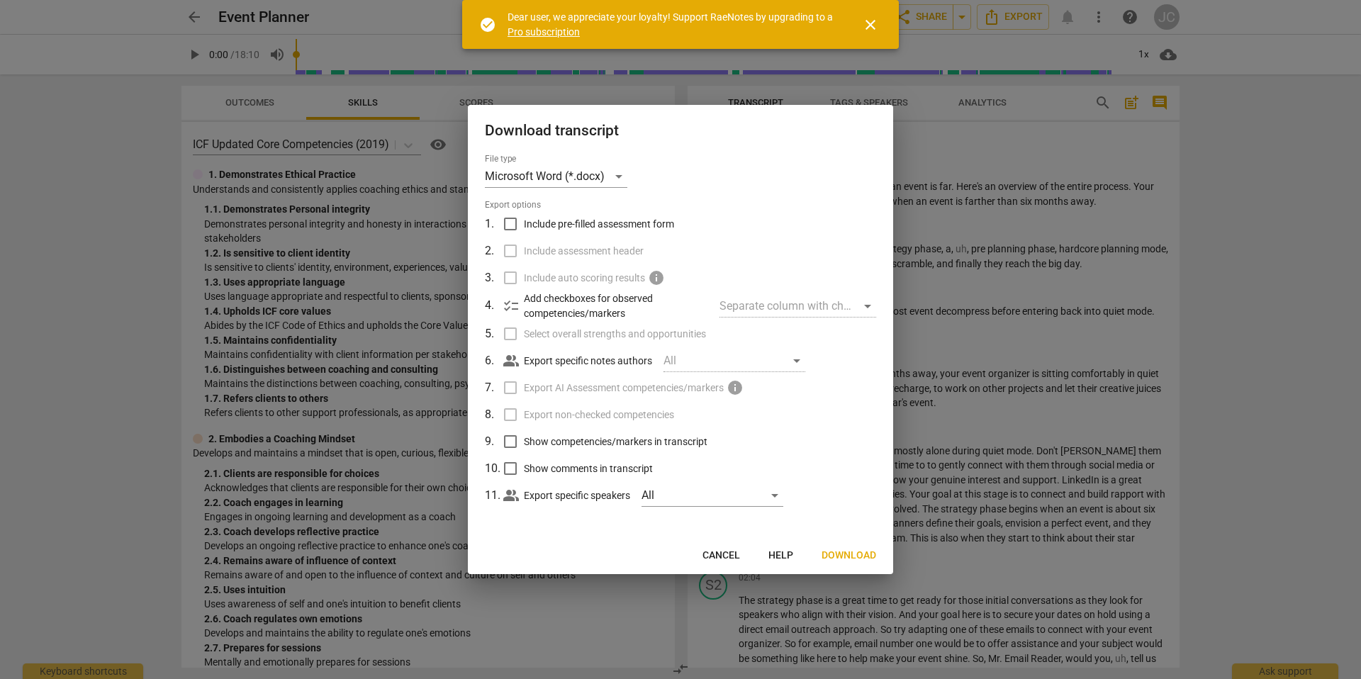
click at [853, 559] on span "Download" at bounding box center [848, 556] width 55 height 14
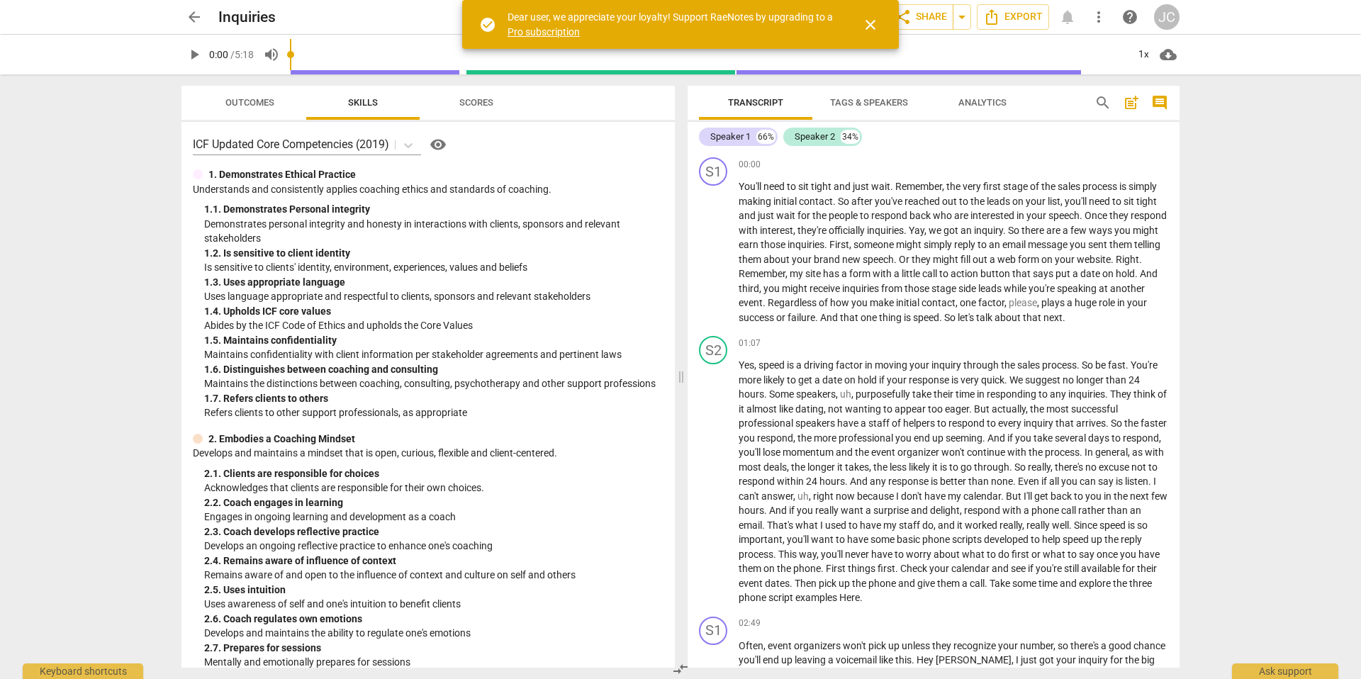
click at [1237, 58] on div "play_arrow 0:00 / 5:18 volume_up 1x cloud_download" at bounding box center [680, 55] width 1338 height 40
click at [1024, 21] on span "Export" at bounding box center [1013, 17] width 60 height 17
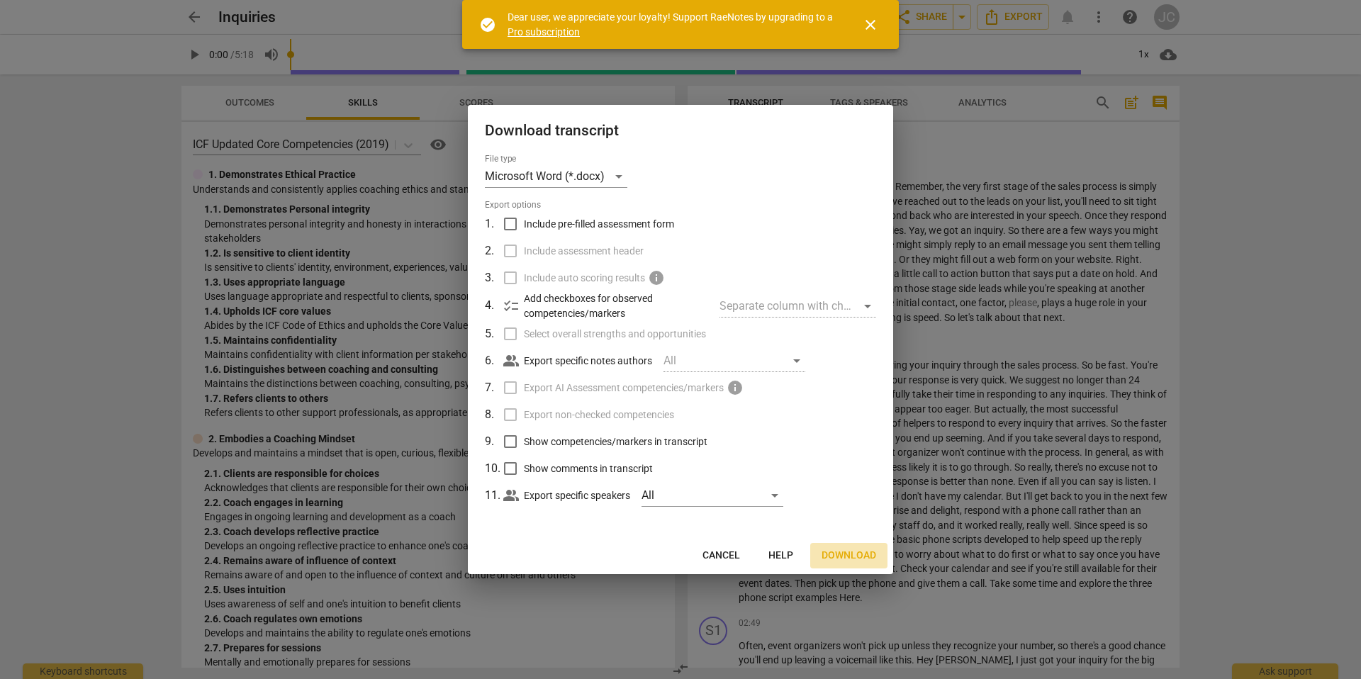
click at [857, 555] on span "Download" at bounding box center [848, 556] width 55 height 14
